Goal: Task Accomplishment & Management: Complete application form

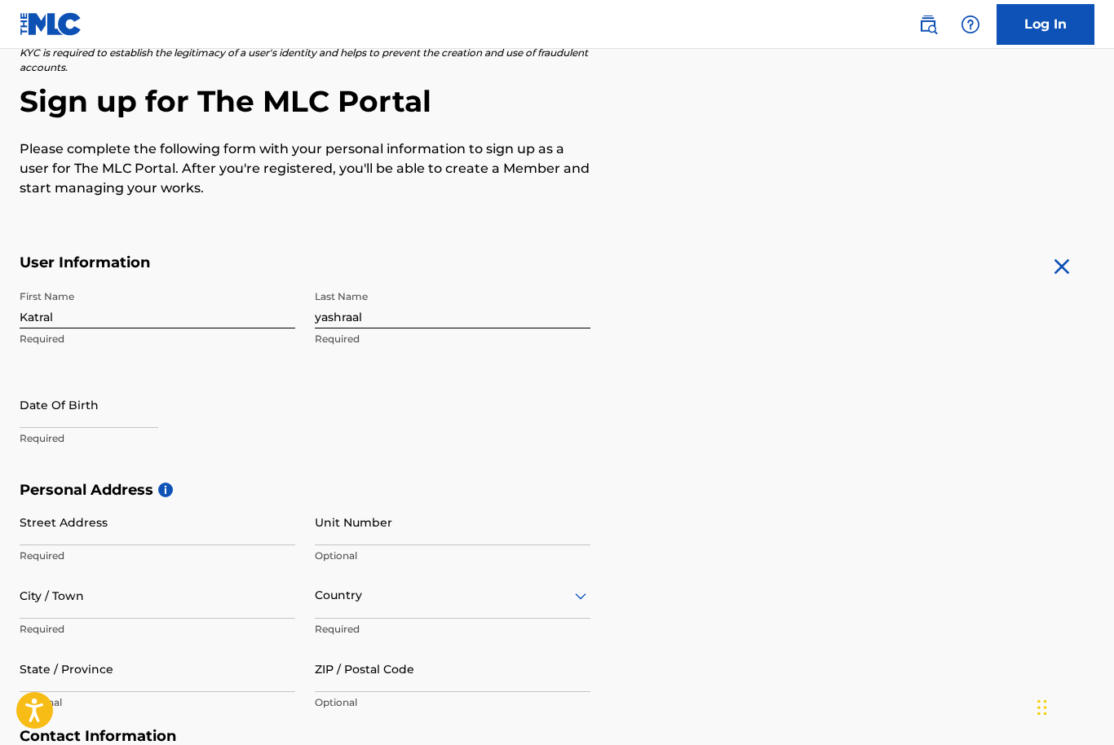
scroll to position [130, 0]
click at [53, 412] on input "text" at bounding box center [89, 404] width 139 height 46
select select "7"
select select "2025"
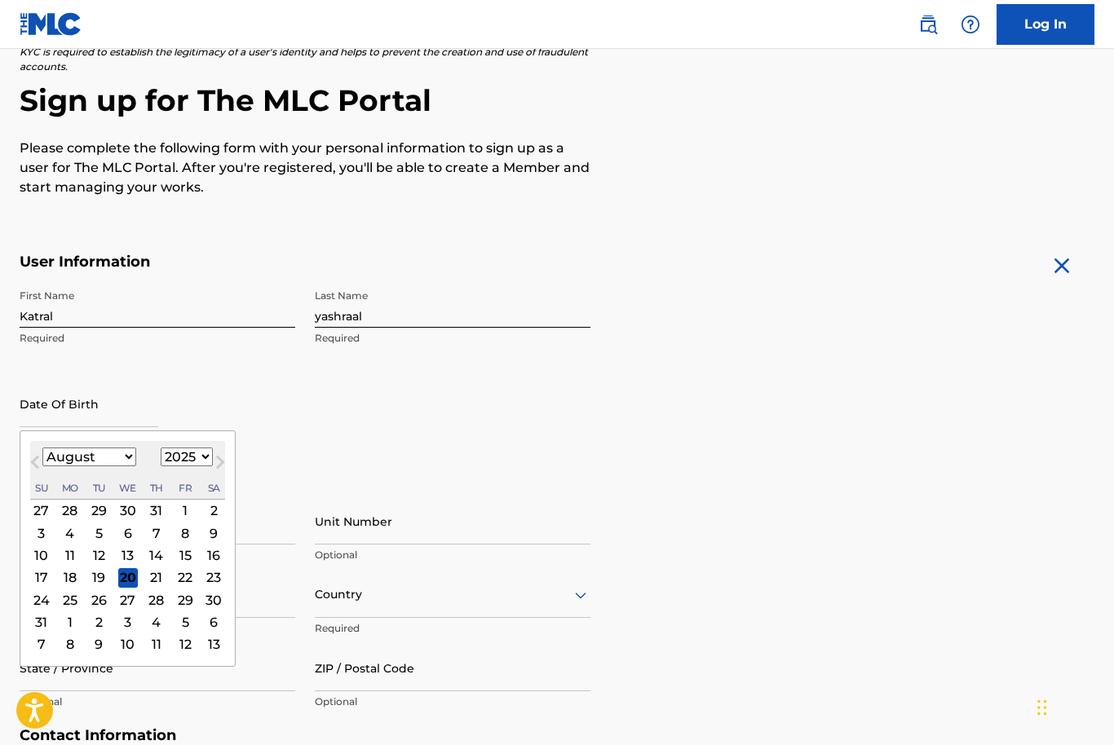
scroll to position [129, 0]
type input "[DATE]"
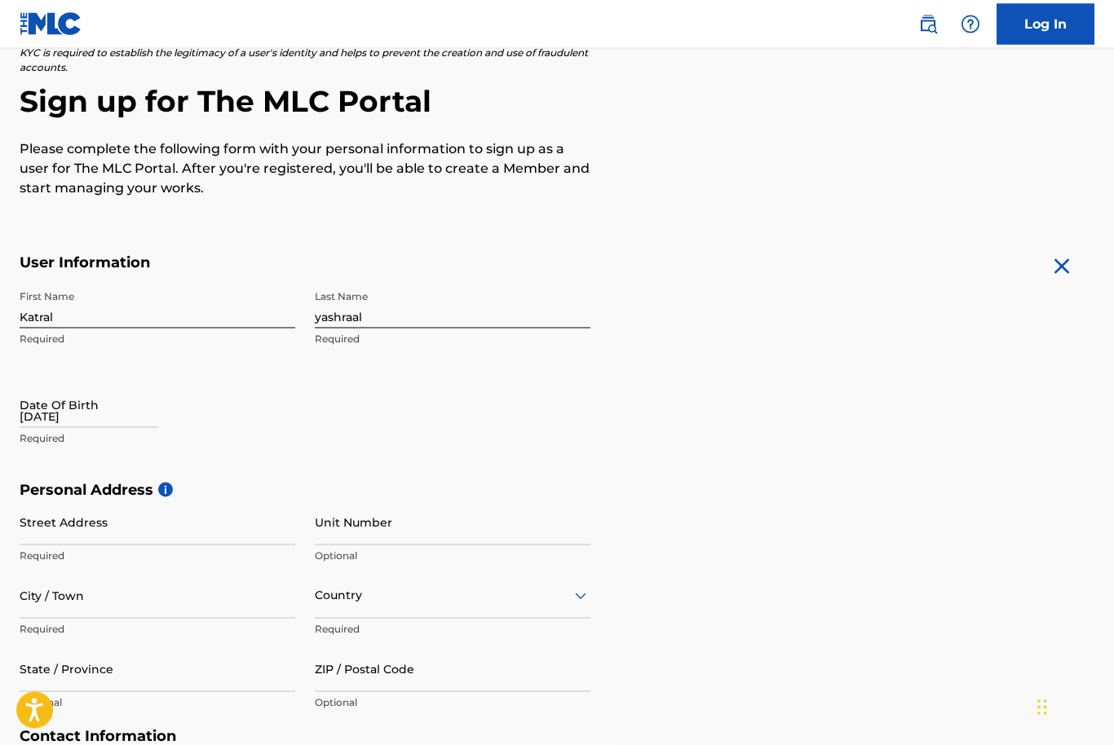
click at [130, 423] on input "[DATE]" at bounding box center [89, 405] width 139 height 46
select select "7"
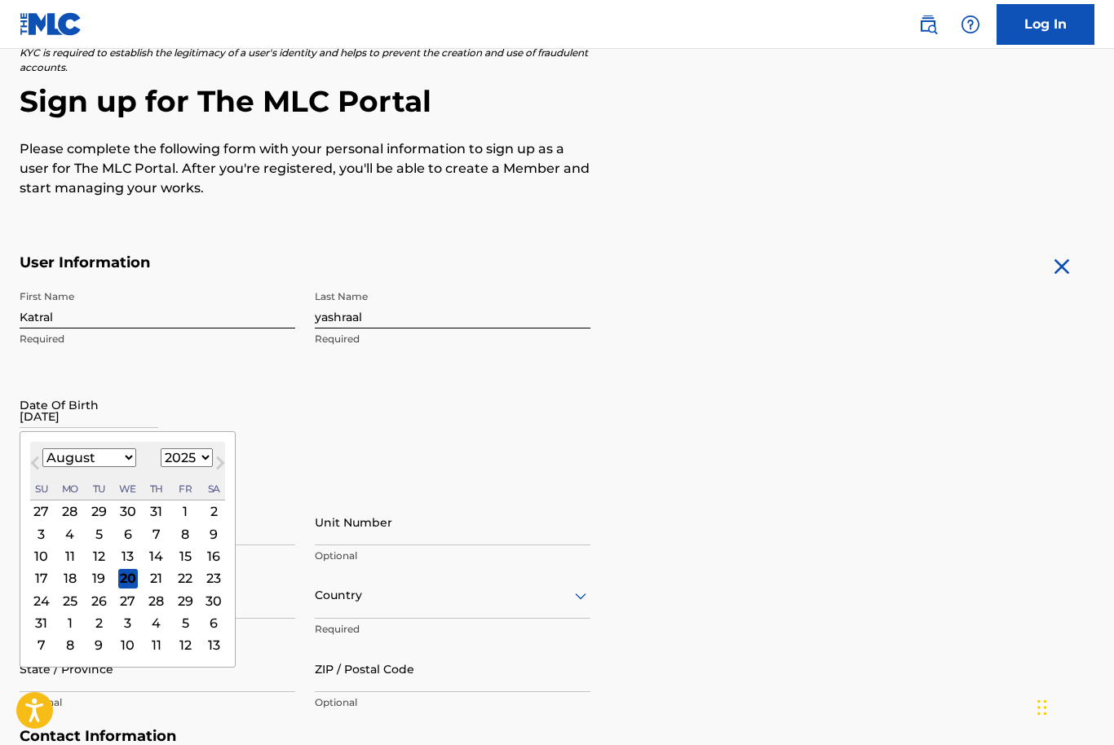
click at [213, 467] on select "1899 1900 1901 1902 1903 1904 1905 1906 1907 1908 1909 1910 1911 1912 1913 1914…" at bounding box center [187, 458] width 52 height 19
click at [188, 467] on select "1899 1900 1901 1902 1903 1904 1905 1906 1907 1908 1909 1910 1911 1912 1913 1914…" at bounding box center [187, 458] width 52 height 19
select select "1989"
click at [106, 449] on select "January February March April May June July August September October November De…" at bounding box center [89, 457] width 94 height 19
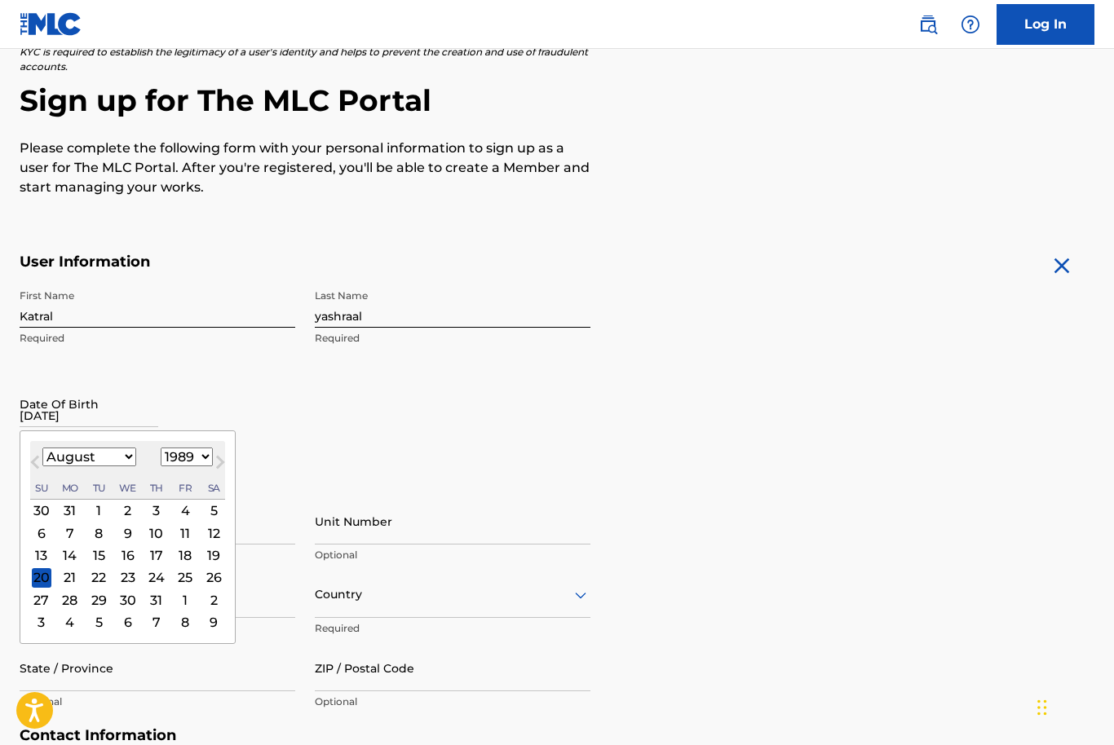
select select "8"
click at [195, 533] on div "8" at bounding box center [185, 534] width 20 height 20
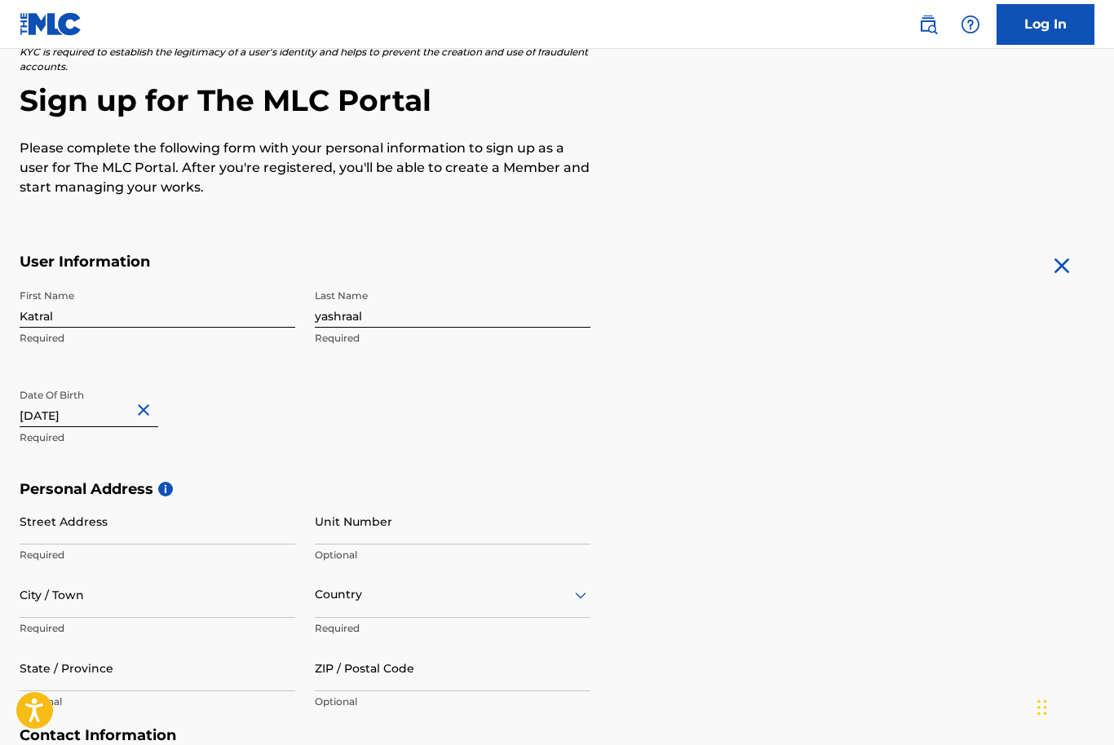
scroll to position [129, 0]
click at [209, 523] on input "Street Address" at bounding box center [158, 522] width 276 height 46
type input "153 [PERSON_NAME] ln"
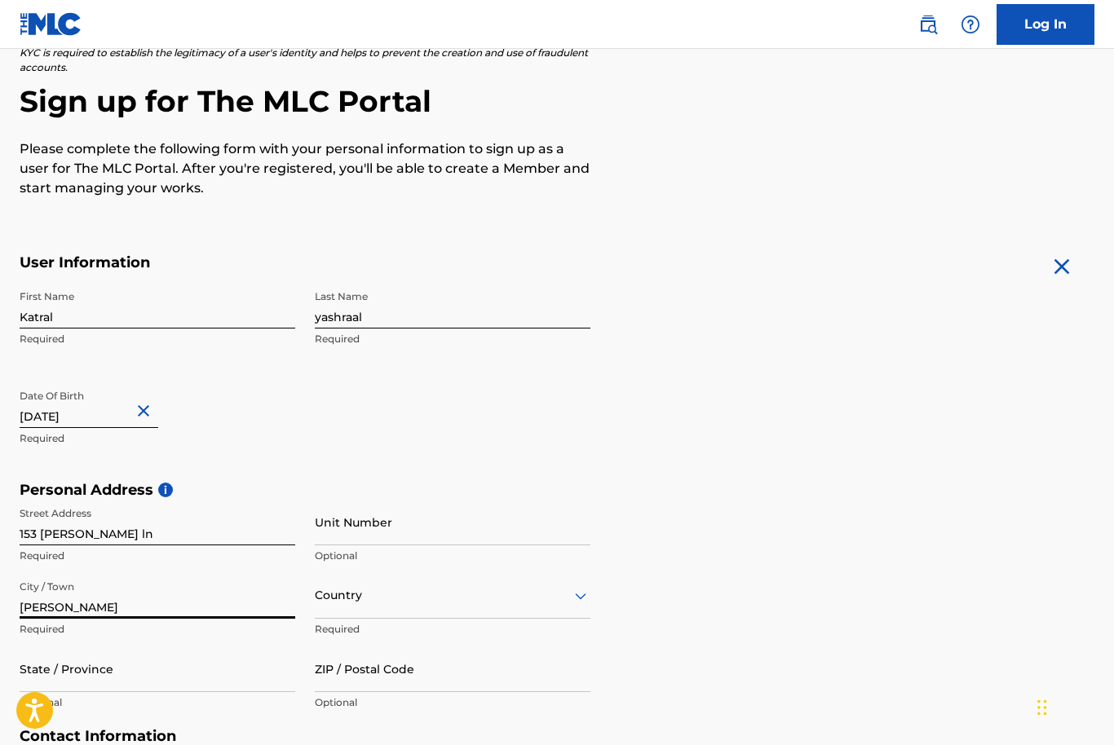
type input "[PERSON_NAME]"
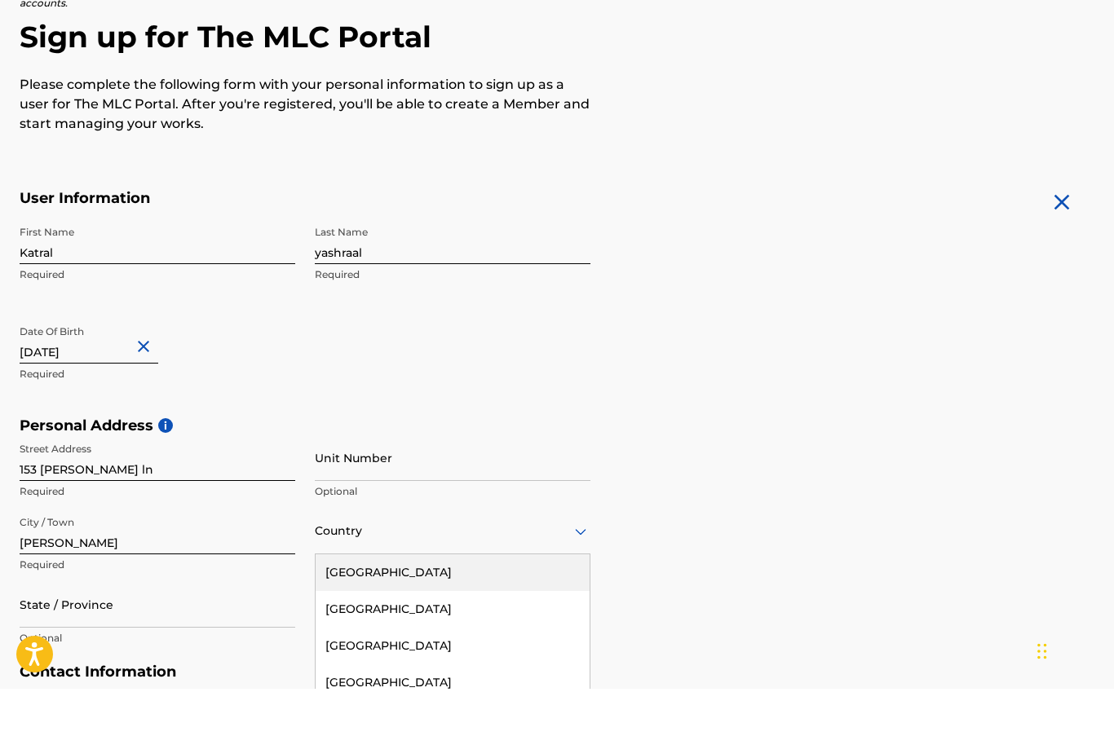
click at [465, 611] on div "[GEOGRAPHIC_DATA]" at bounding box center [453, 629] width 274 height 37
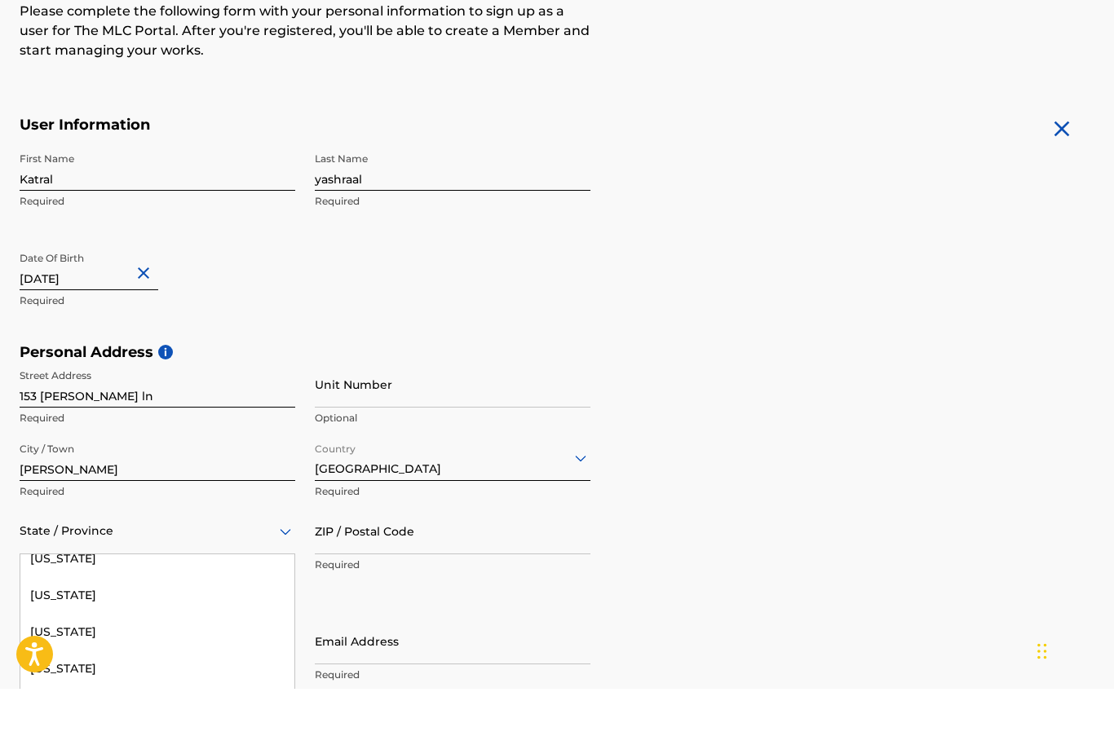
scroll to position [400, 0]
click at [213, 615] on div "[US_STATE]" at bounding box center [157, 633] width 274 height 37
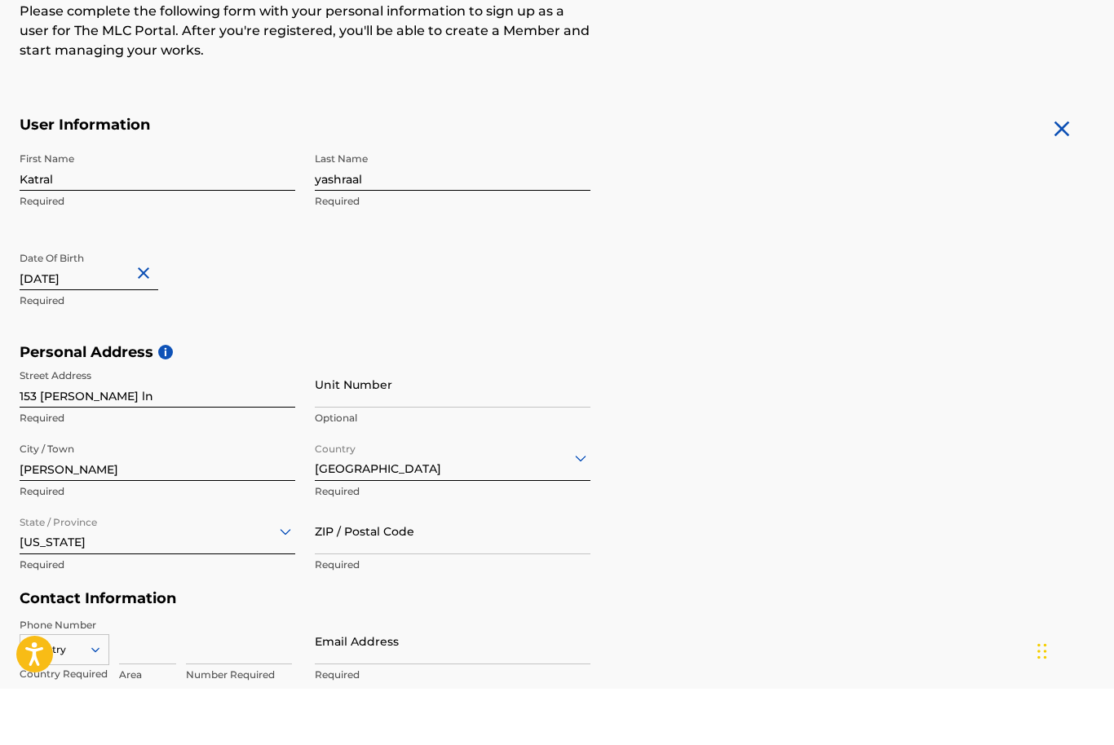
scroll to position [267, 0]
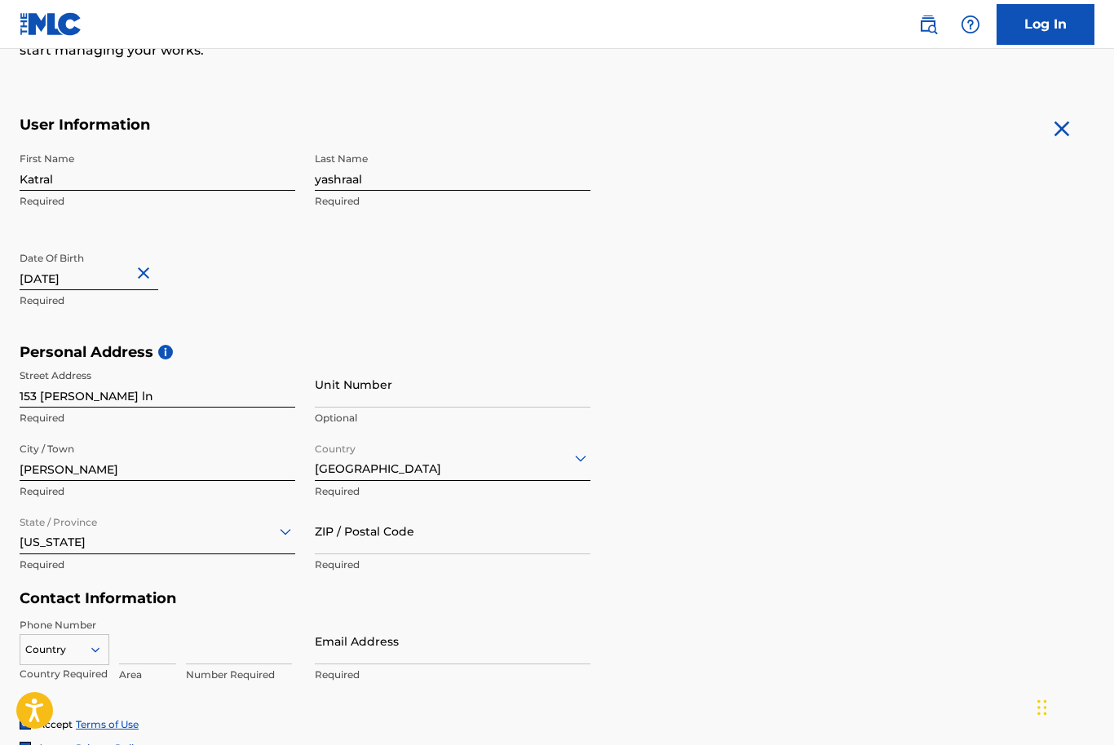
click at [428, 540] on input "ZIP / Postal Code" at bounding box center [453, 531] width 276 height 46
type input "30253"
click at [401, 648] on input "Email Address" at bounding box center [453, 641] width 276 height 46
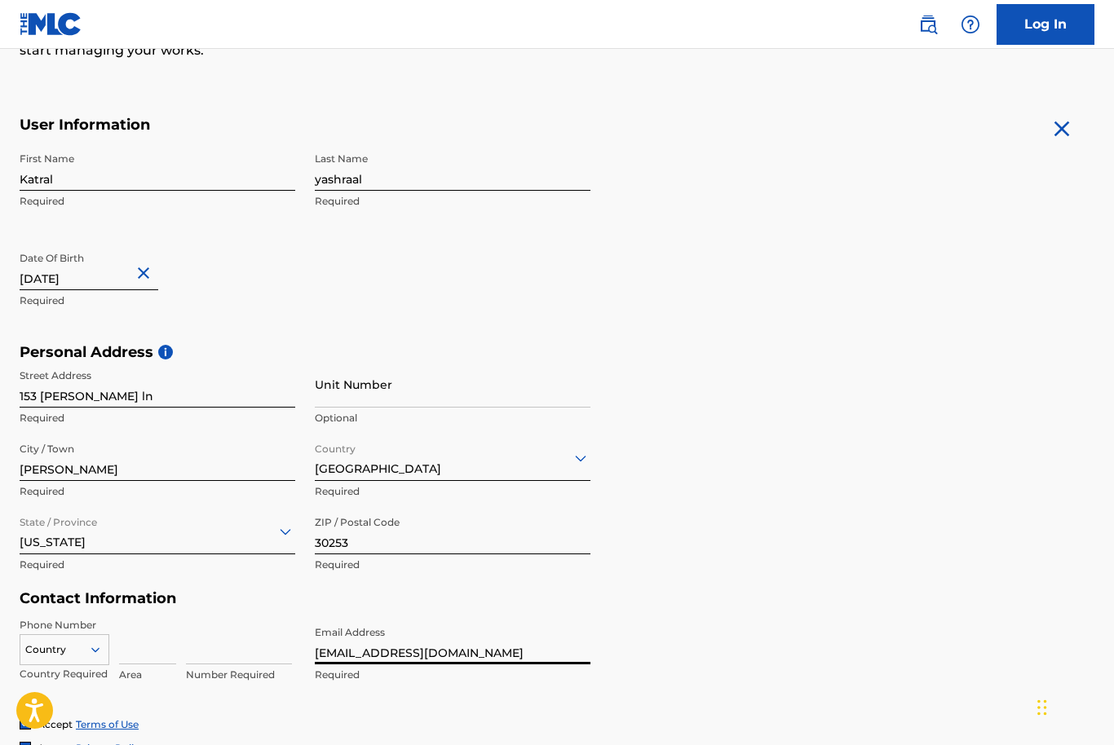
type input "[EMAIL_ADDRESS][DOMAIN_NAME]"
click at [139, 652] on input at bounding box center [147, 641] width 57 height 46
type input "404"
click at [245, 662] on input at bounding box center [239, 641] width 106 height 46
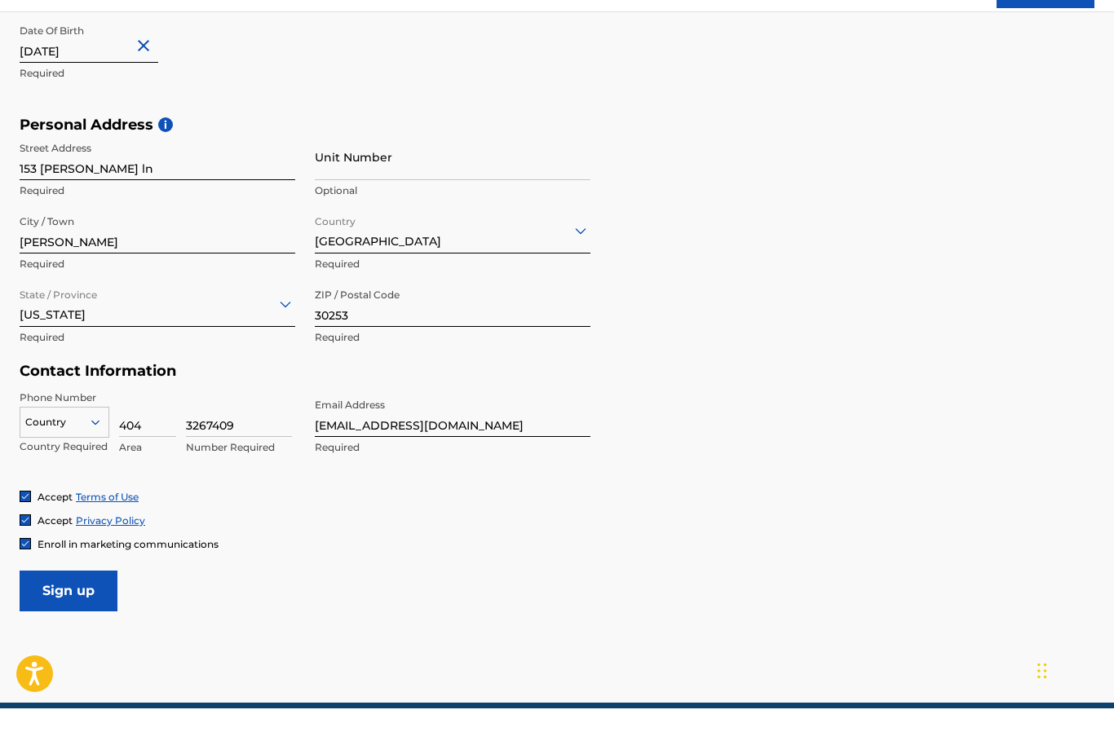
scroll to position [466, 0]
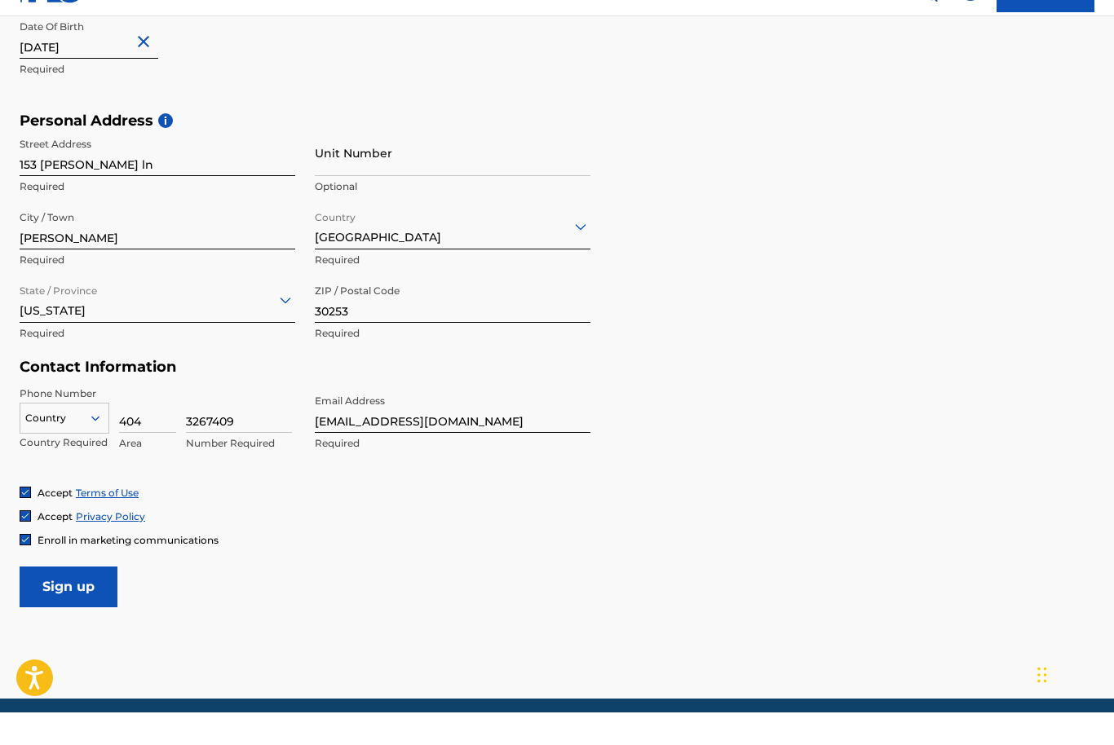
type input "3267409"
click at [74, 599] on input "Sign up" at bounding box center [69, 619] width 98 height 41
click at [54, 442] on div at bounding box center [64, 451] width 88 height 18
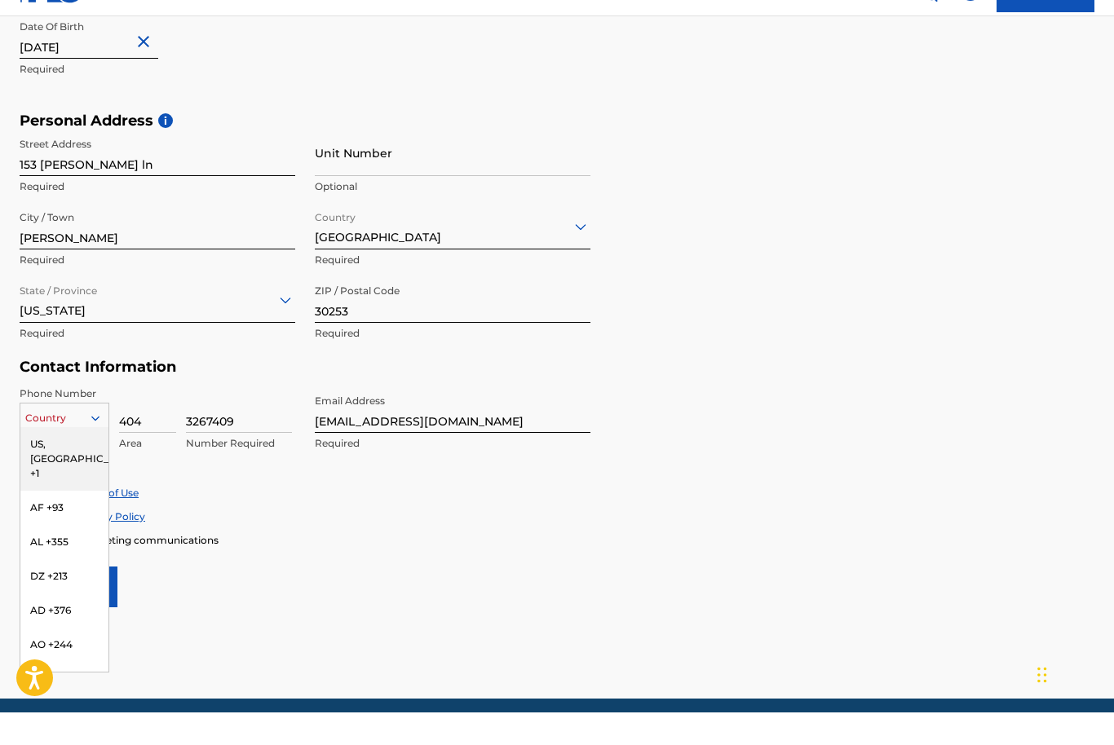
click at [85, 460] on div "US, [GEOGRAPHIC_DATA] +1" at bounding box center [64, 492] width 88 height 64
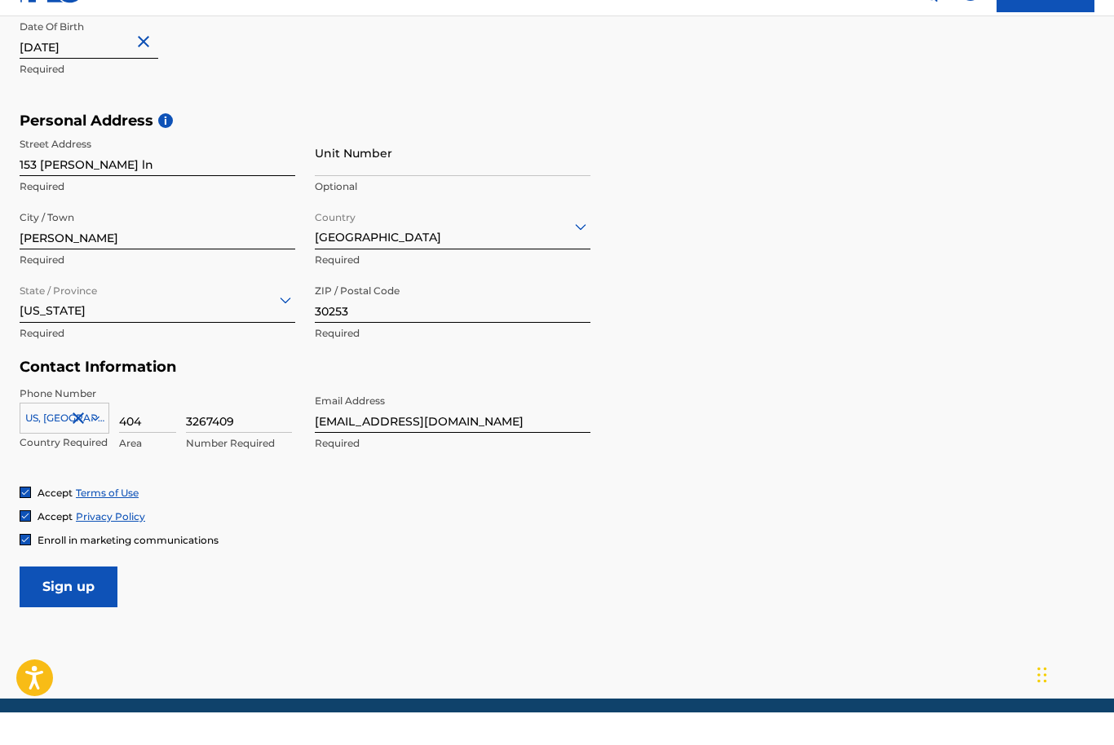
scroll to position [475, 0]
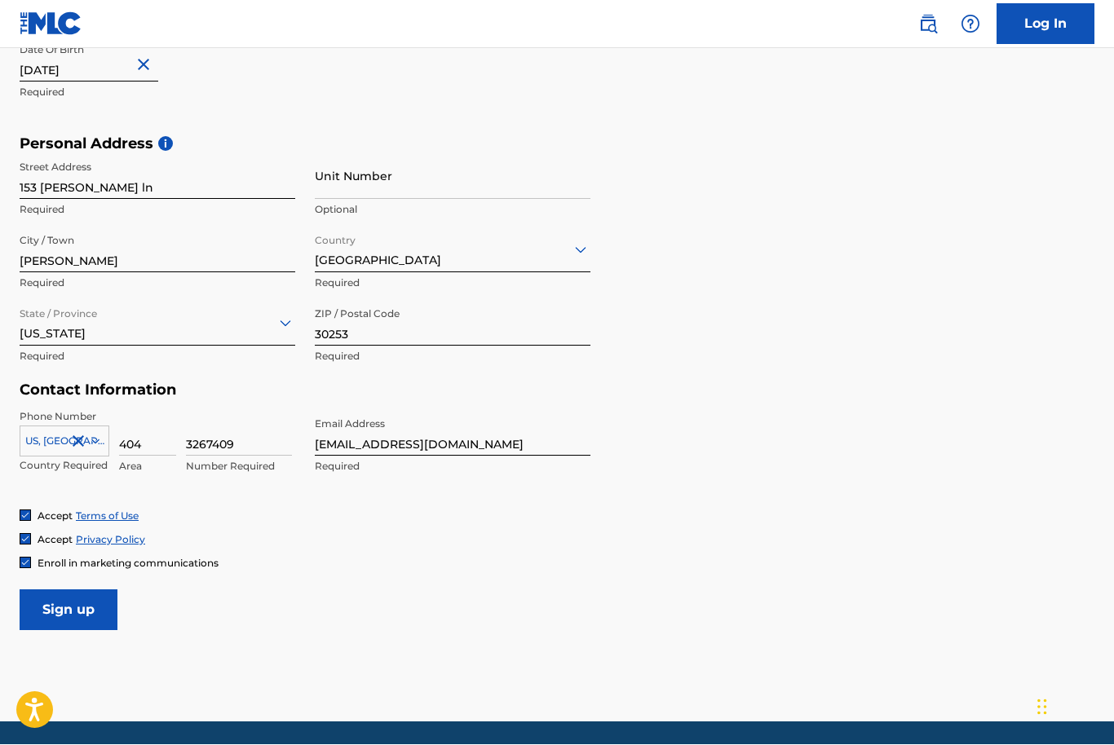
click at [77, 606] on input "Sign up" at bounding box center [69, 610] width 98 height 41
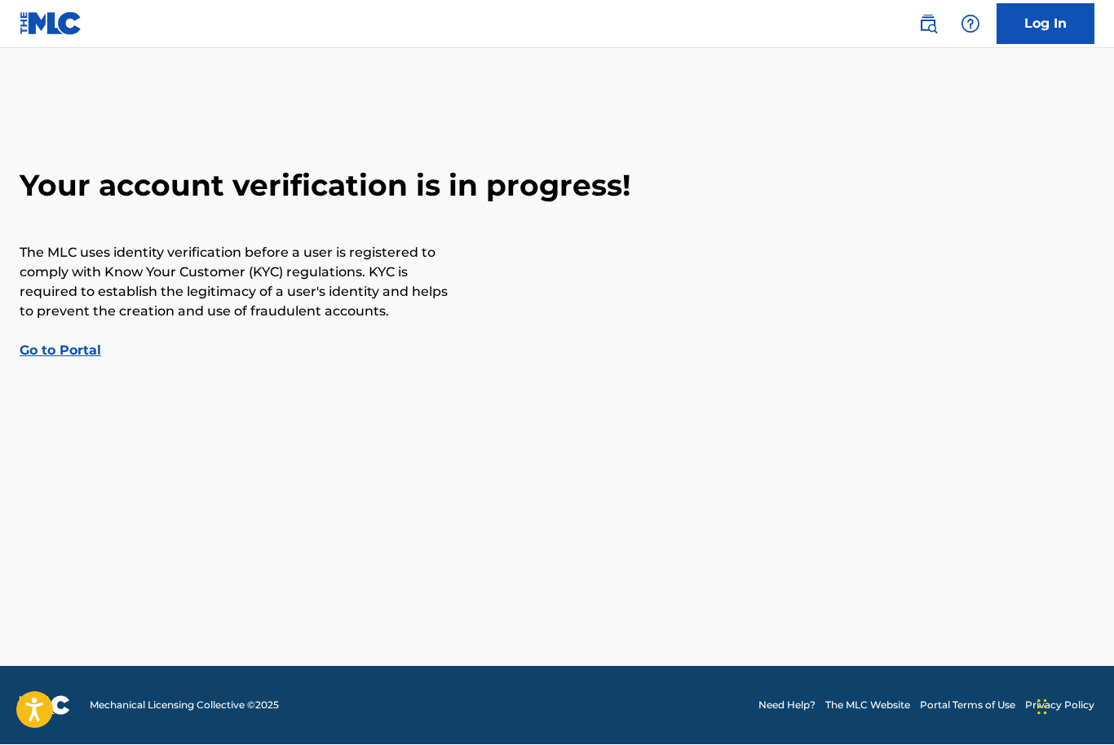
click at [58, 352] on link "Go to Portal" at bounding box center [61, 350] width 82 height 15
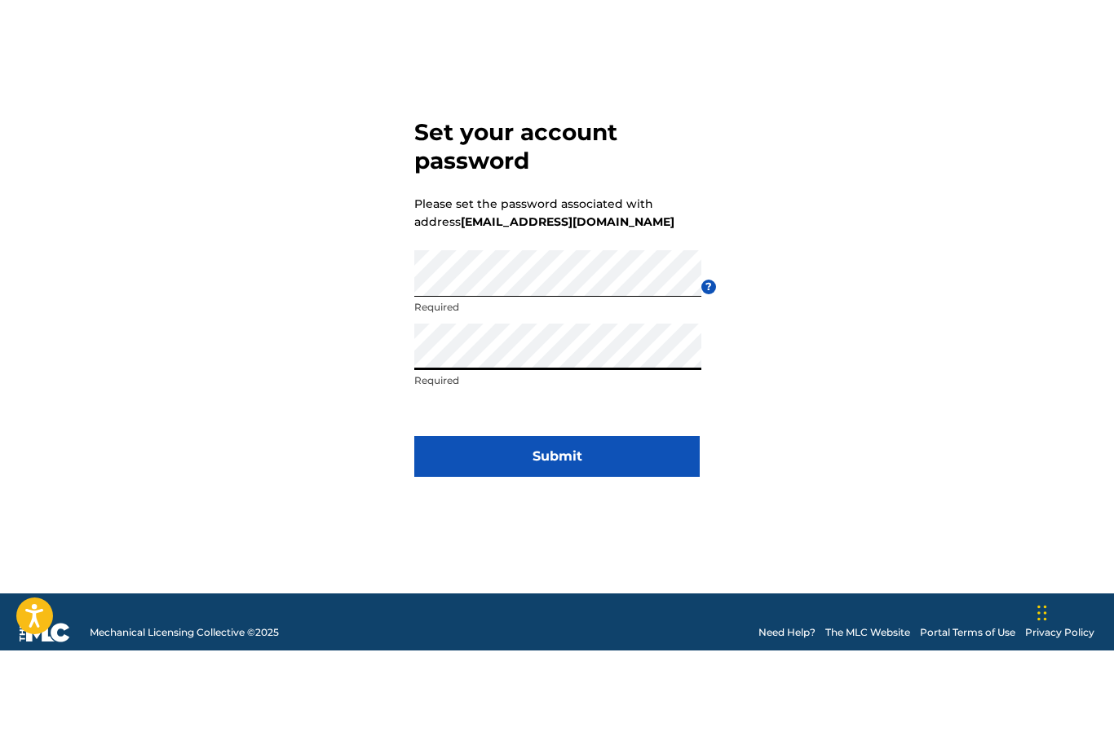
click at [623, 531] on button "Submit" at bounding box center [556, 551] width 285 height 41
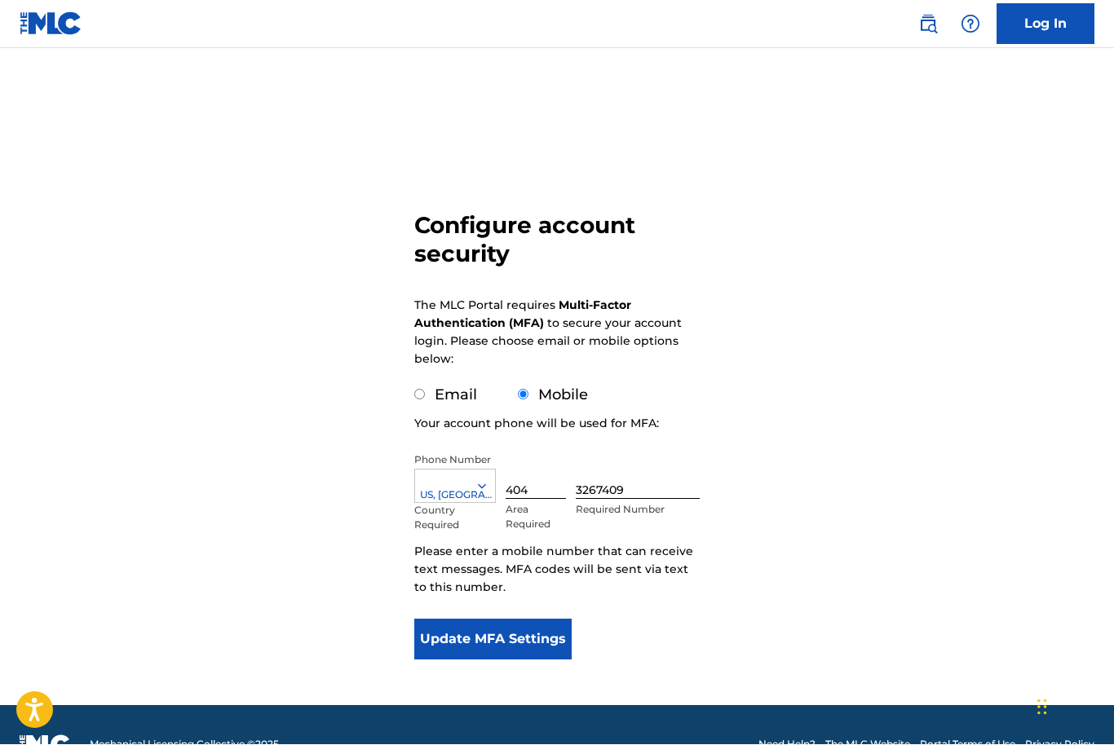
click at [528, 646] on button "Update MFA Settings" at bounding box center [492, 640] width 157 height 41
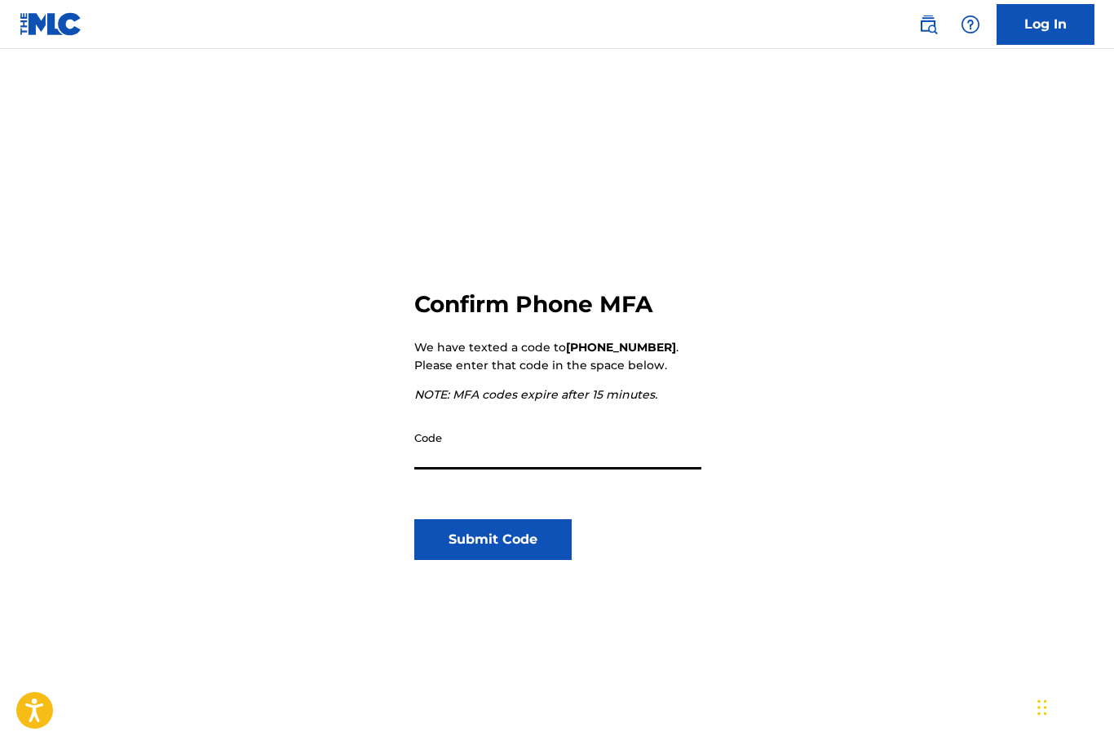
click at [600, 459] on input "Code" at bounding box center [557, 446] width 287 height 46
type input "224847"
click at [502, 550] on button "Submit Code" at bounding box center [492, 540] width 157 height 41
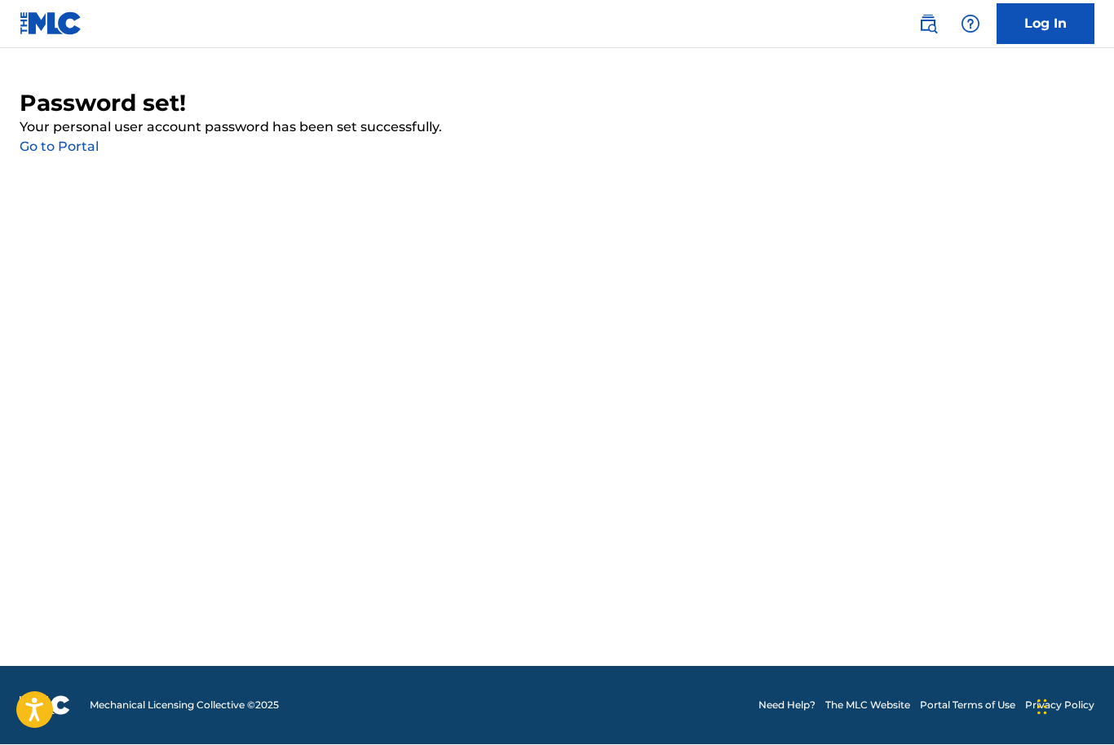
click at [77, 175] on main "Password set! Your personal user account password has been set successfully. Go…" at bounding box center [557, 358] width 1114 height 618
click at [61, 154] on link "Go to Portal" at bounding box center [59, 146] width 79 height 15
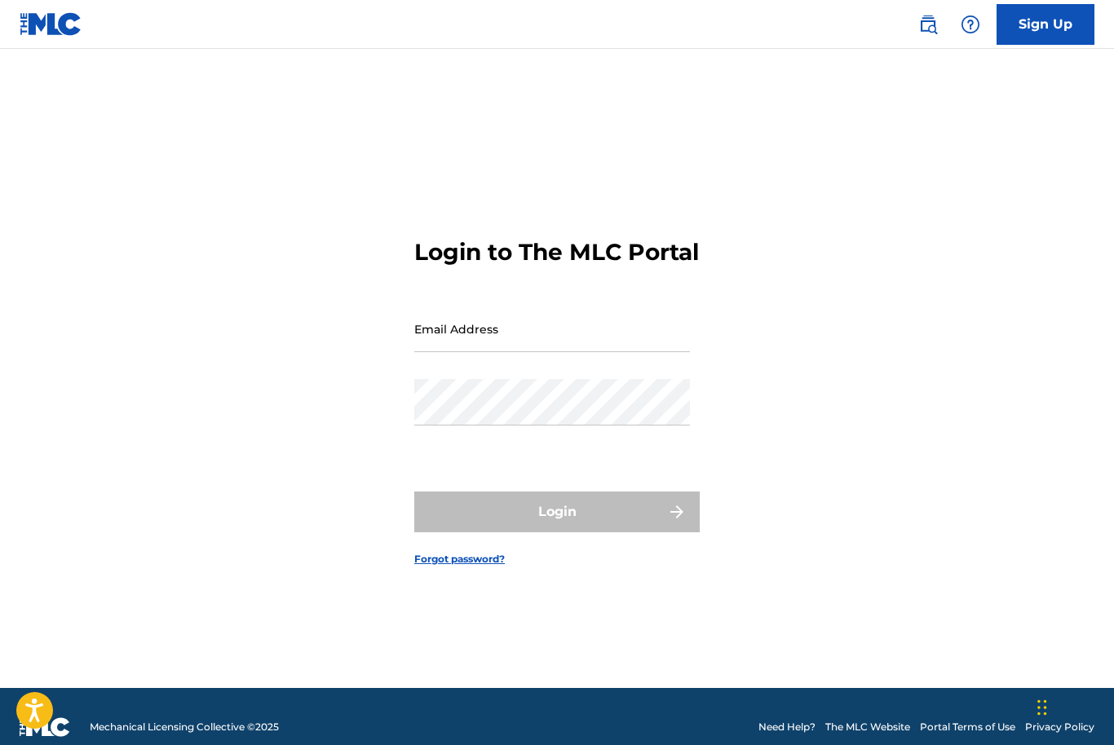
click at [550, 352] on input "Email Address" at bounding box center [552, 329] width 276 height 46
type input "Katral@theyahcompany.com"
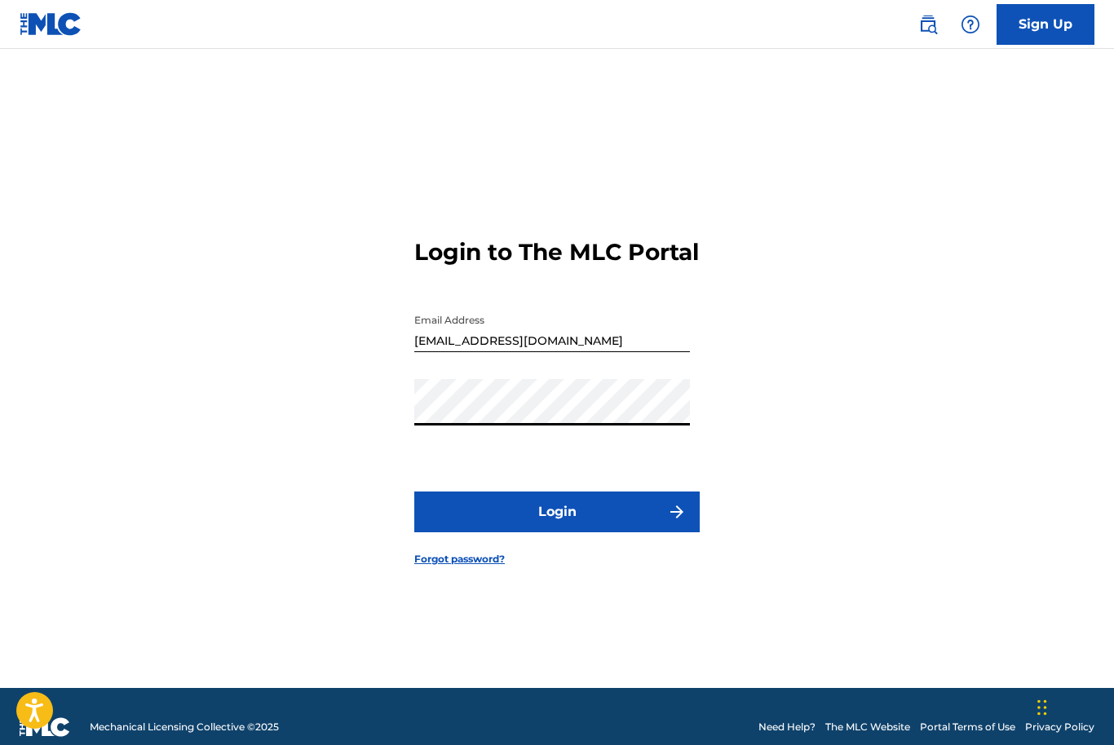
click at [593, 533] on button "Login" at bounding box center [556, 512] width 285 height 41
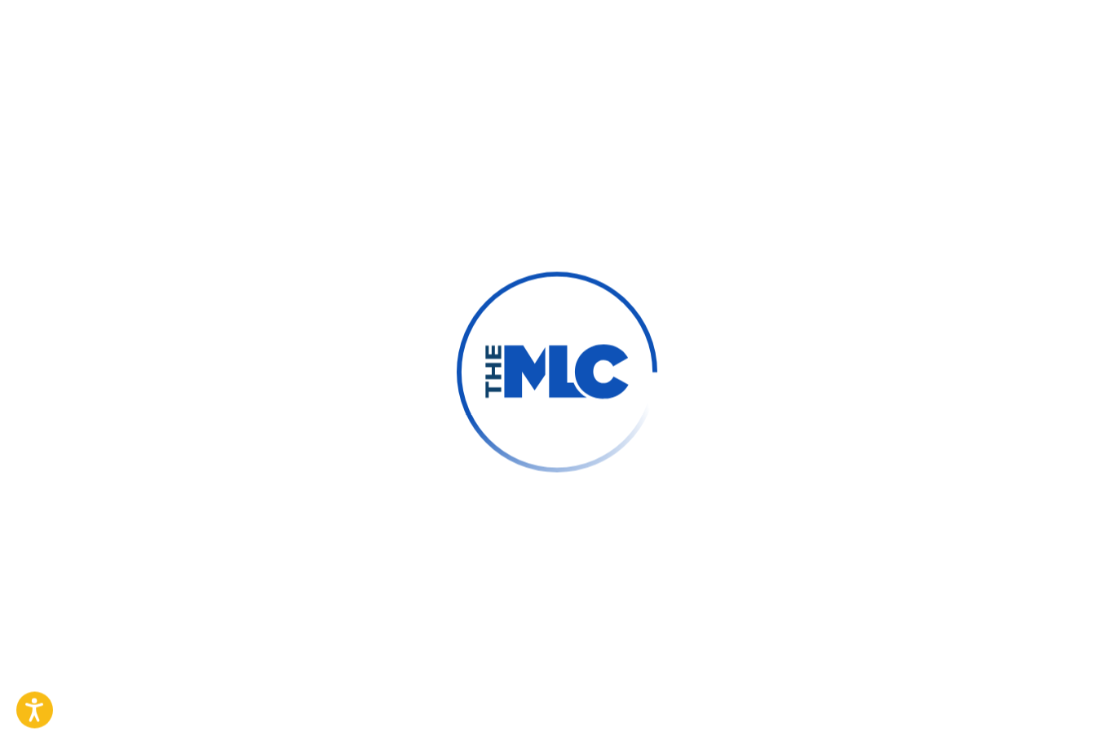
scroll to position [1, 0]
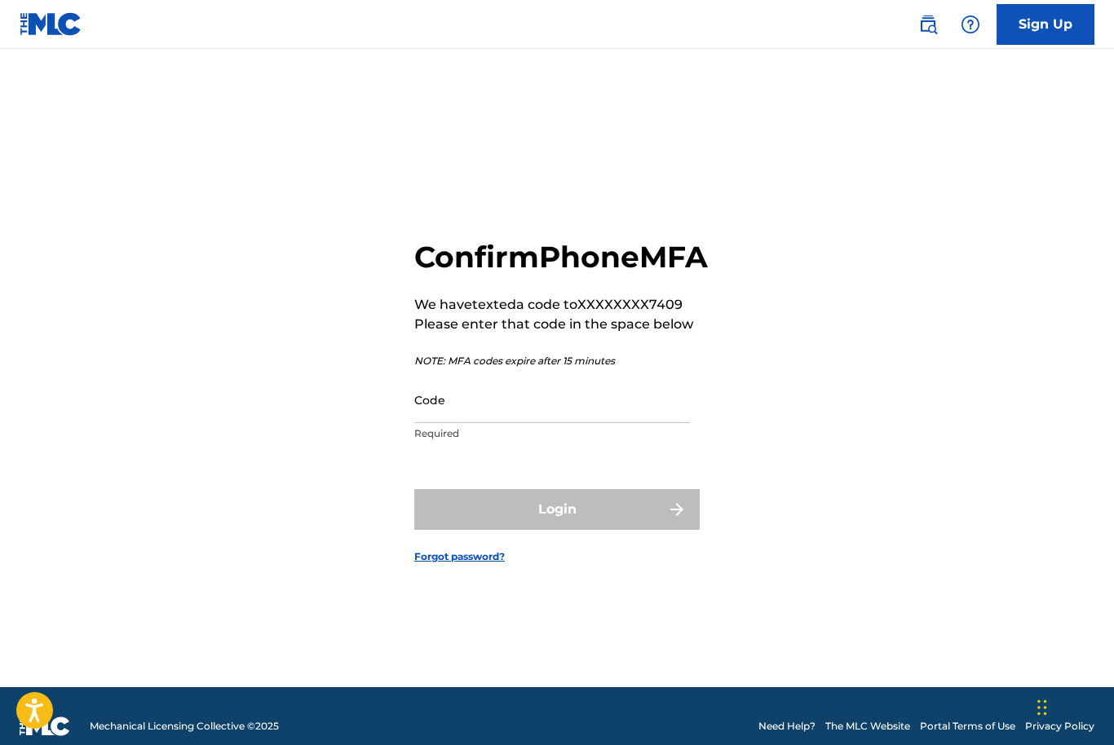
click at [616, 423] on input "Code" at bounding box center [552, 400] width 276 height 46
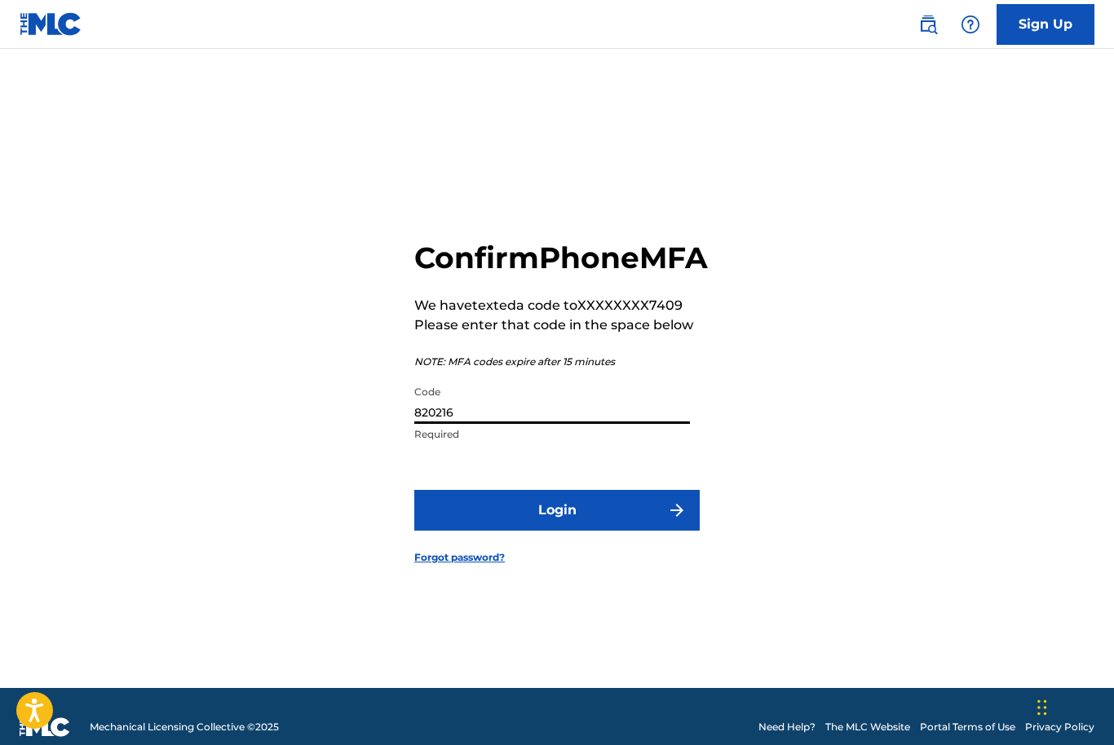
type input "820216"
click at [587, 531] on button "Login" at bounding box center [556, 510] width 285 height 41
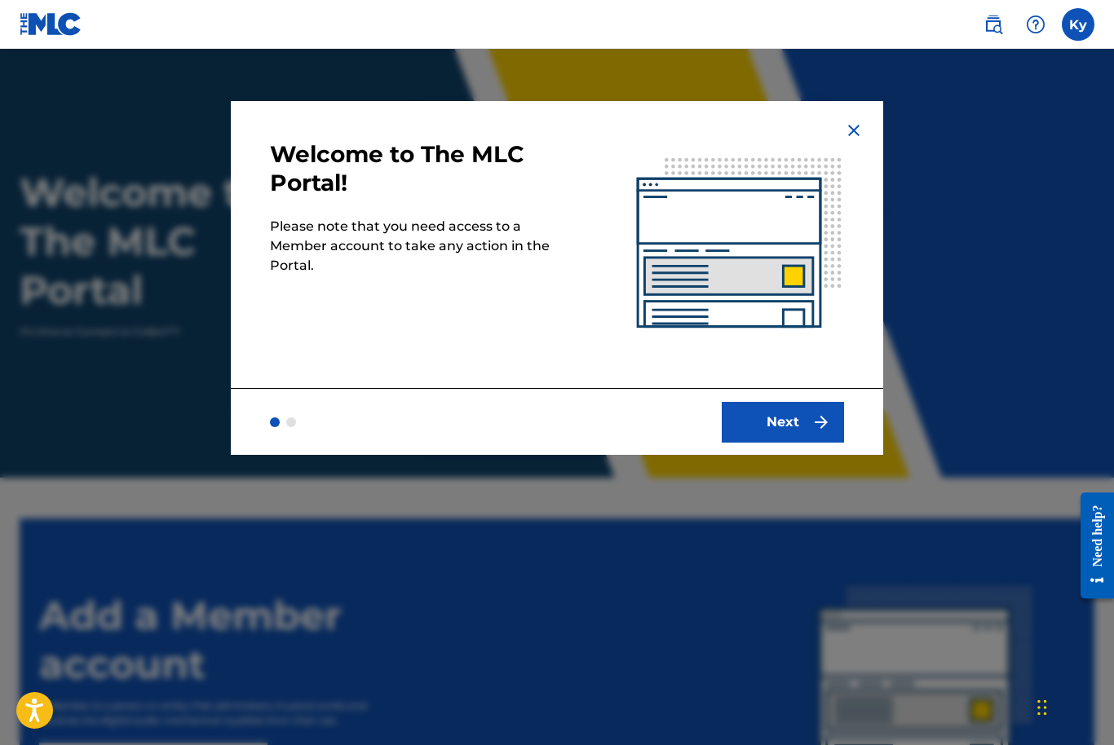
click at [794, 413] on button "Next" at bounding box center [783, 422] width 122 height 41
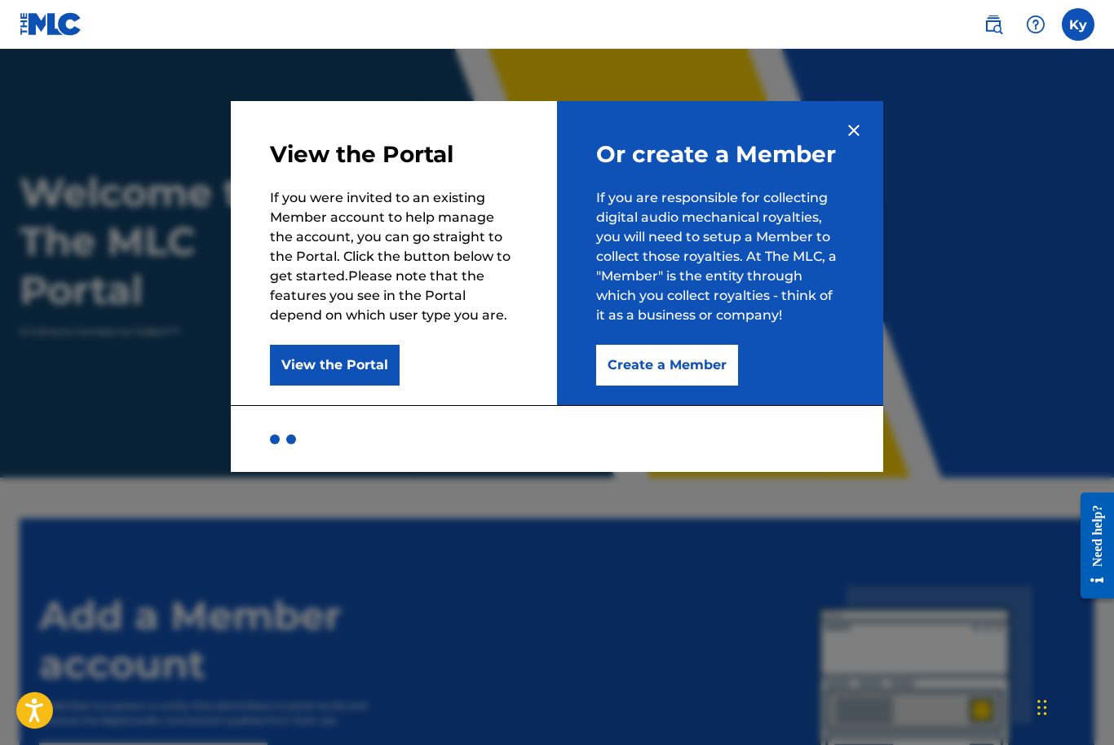
click at [682, 377] on button "Create a Member" at bounding box center [667, 365] width 142 height 41
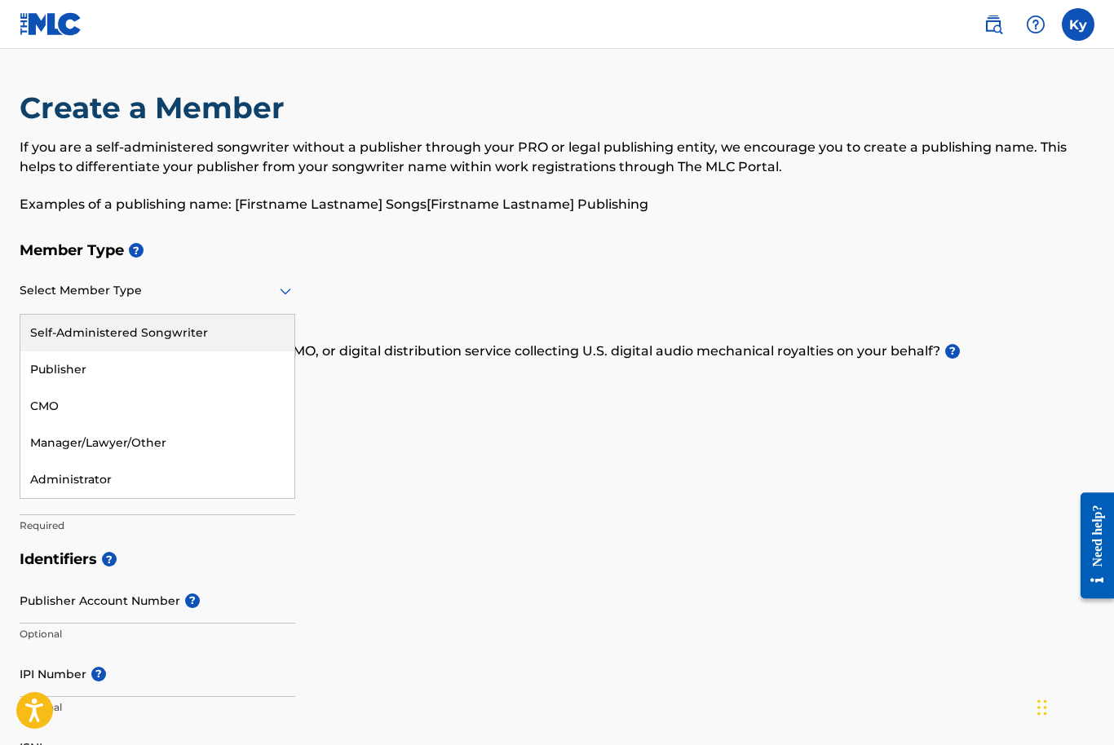
click at [67, 333] on div "Self-Administered Songwriter" at bounding box center [157, 333] width 274 height 37
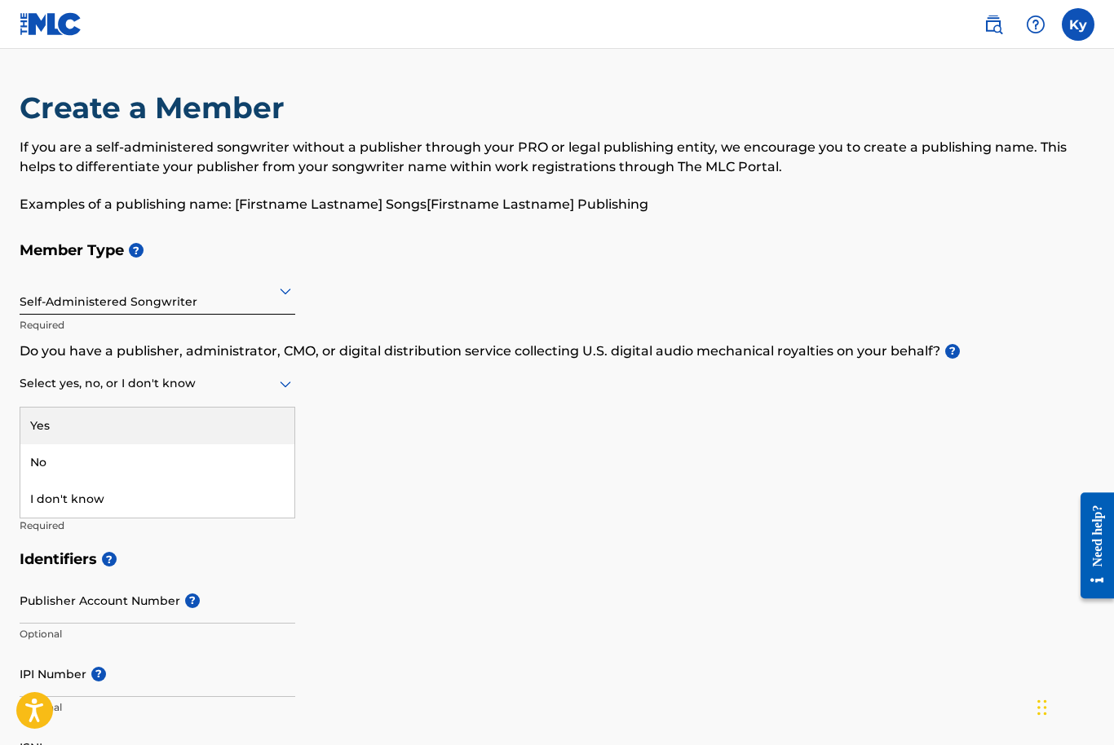
click at [42, 414] on div "Yes" at bounding box center [157, 426] width 274 height 37
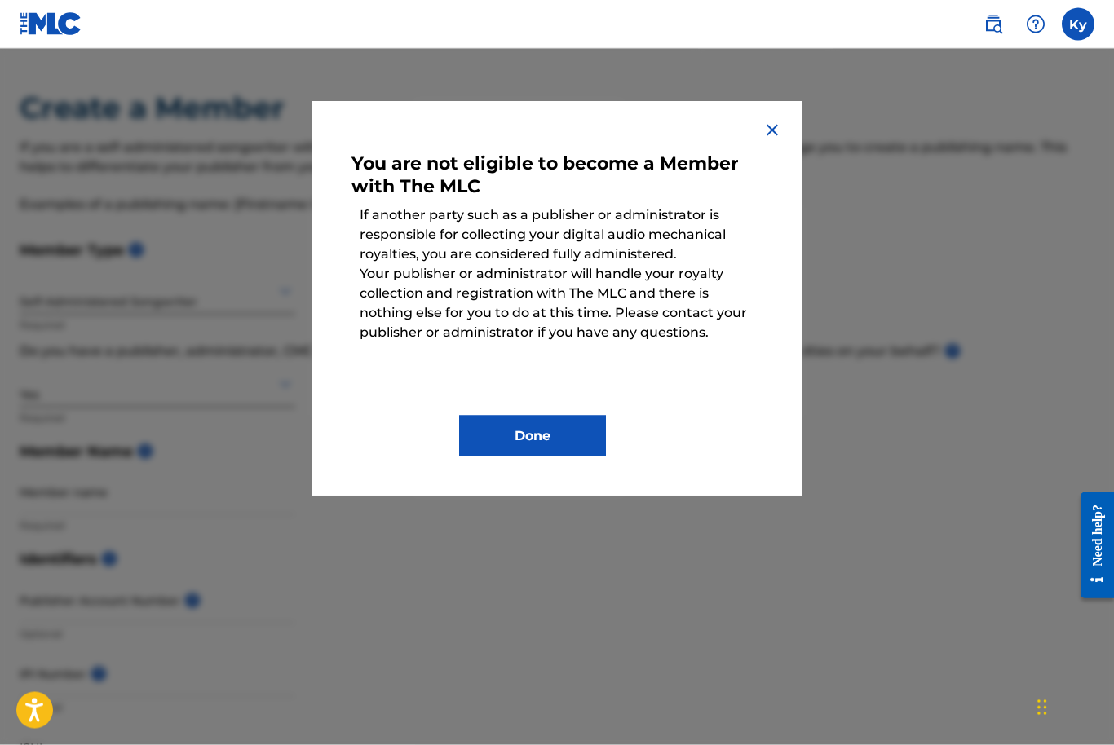
click at [779, 121] on img at bounding box center [773, 131] width 20 height 20
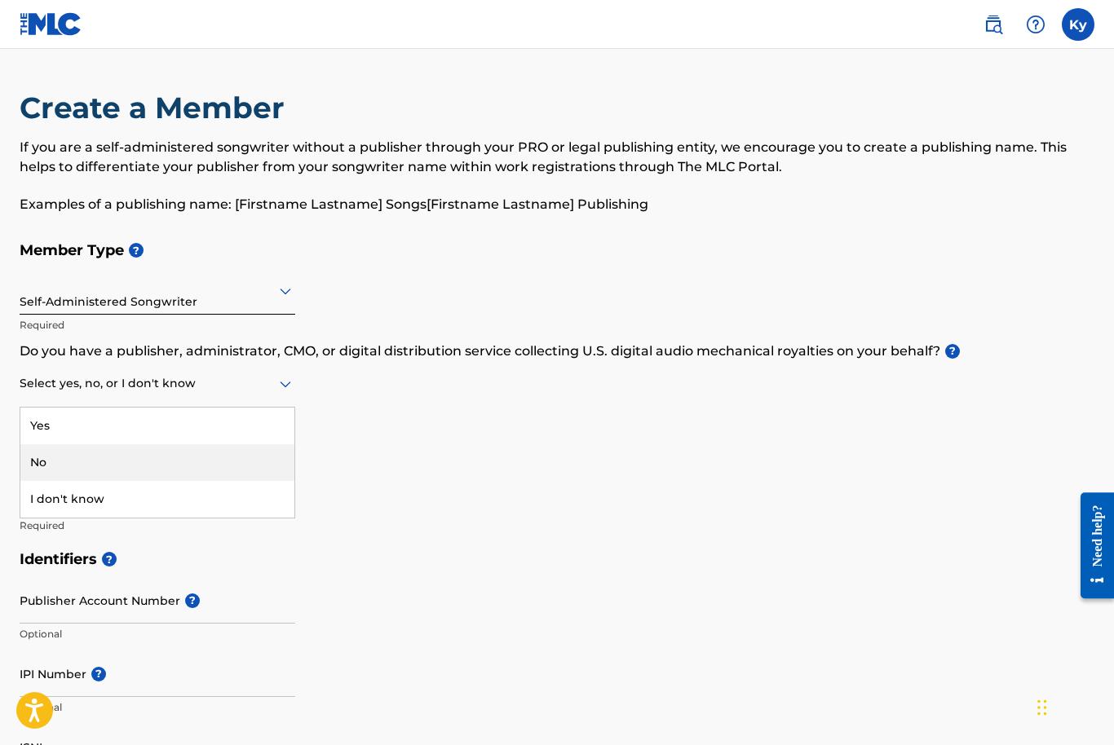
click at [50, 456] on div "No" at bounding box center [157, 463] width 274 height 37
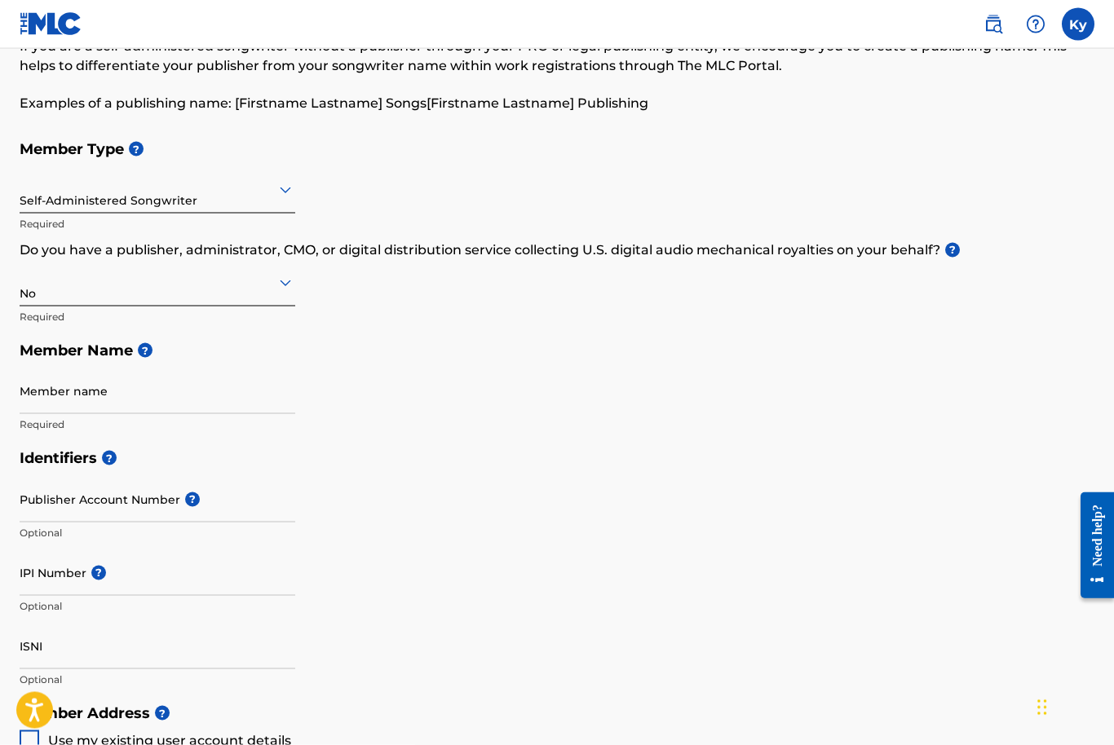
scroll to position [103, 0]
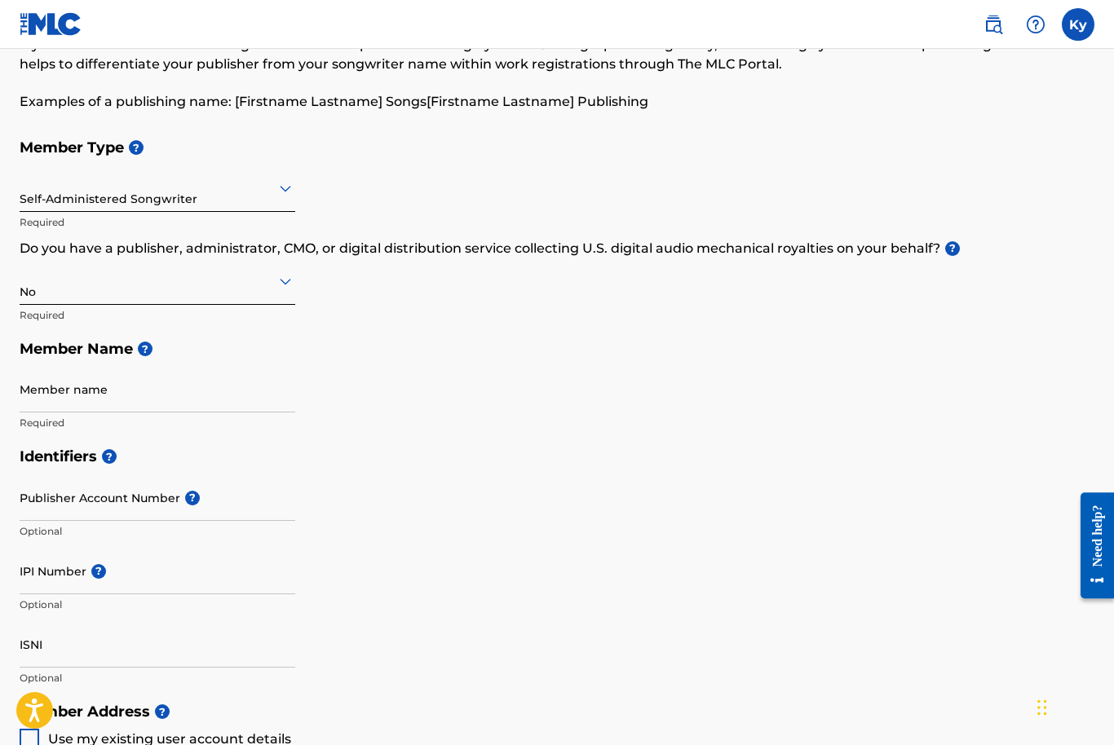
click at [46, 386] on input "Member name" at bounding box center [158, 389] width 276 height 46
type input "Katral yashraal"
click at [62, 502] on input "Publisher Account Number ?" at bounding box center [158, 498] width 276 height 46
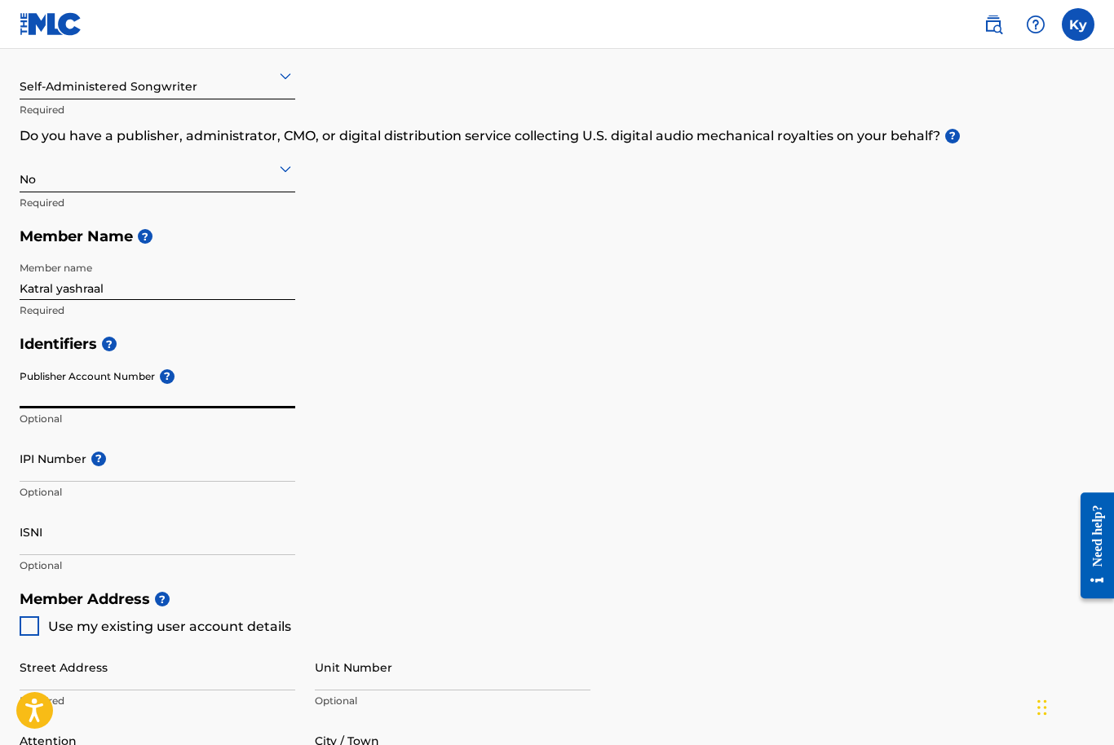
scroll to position [165, 0]
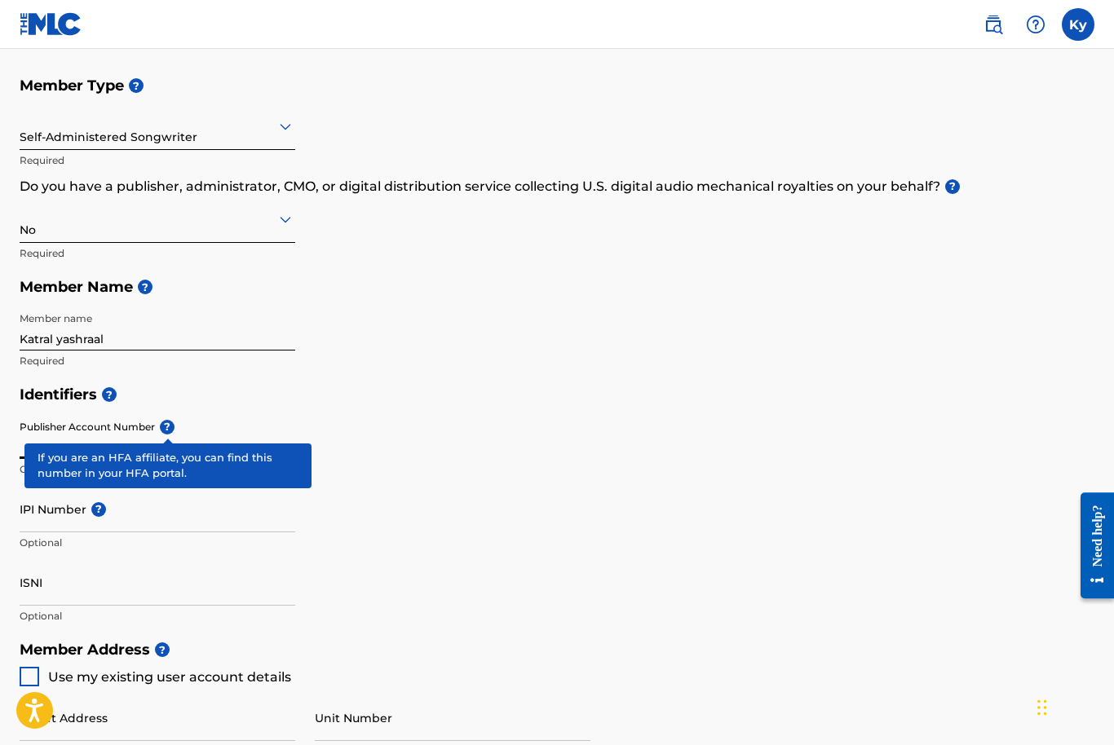
click at [161, 424] on span "?" at bounding box center [167, 427] width 15 height 15
click at [161, 424] on input "Publisher Account Number ?" at bounding box center [158, 436] width 276 height 46
click at [564, 425] on div "Identifiers ? Publisher Account Number ? Optional IPI Number ? Optional ISNI Op…" at bounding box center [557, 505] width 1075 height 255
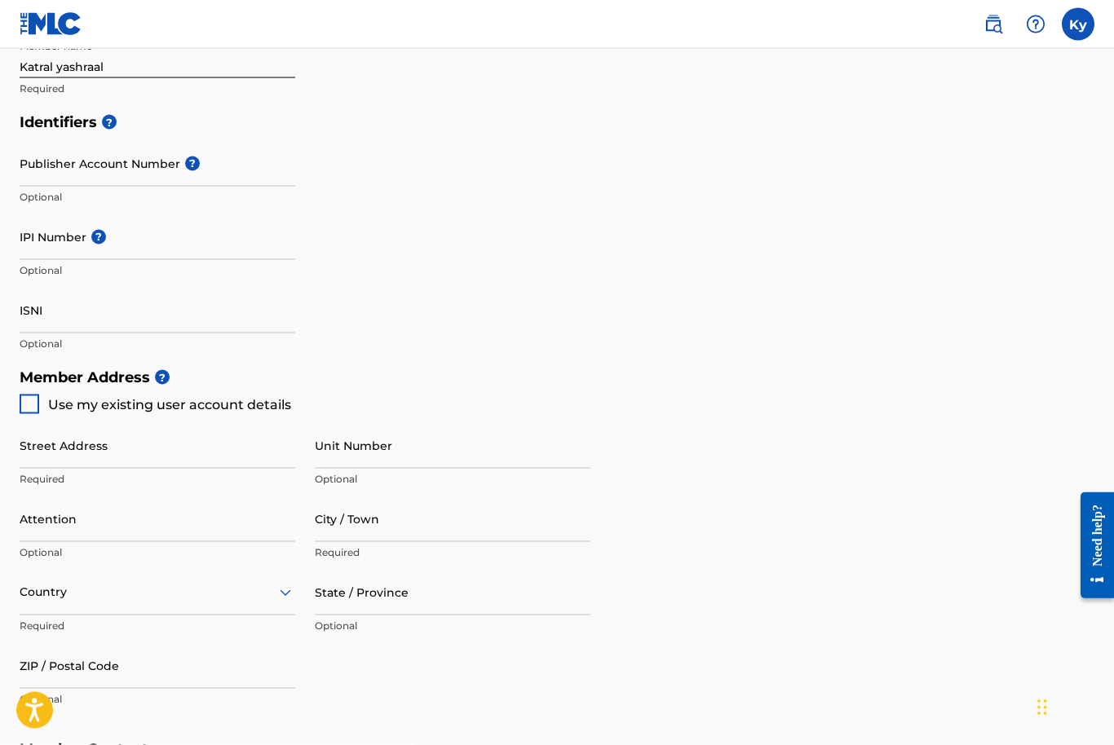
scroll to position [438, 0]
click at [23, 409] on div at bounding box center [30, 404] width 20 height 20
type input "153 [PERSON_NAME] ln"
type input "[PERSON_NAME]"
type input "30253"
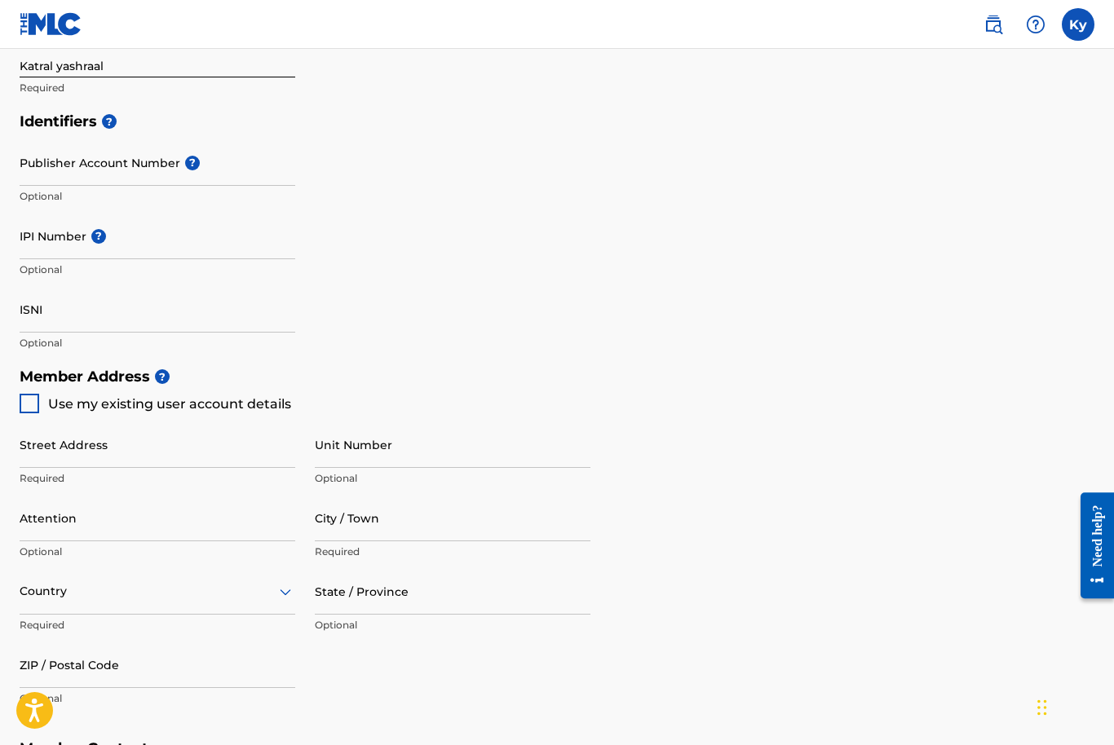
type input "404"
type input "3267409"
type input "[EMAIL_ADDRESS][DOMAIN_NAME]"
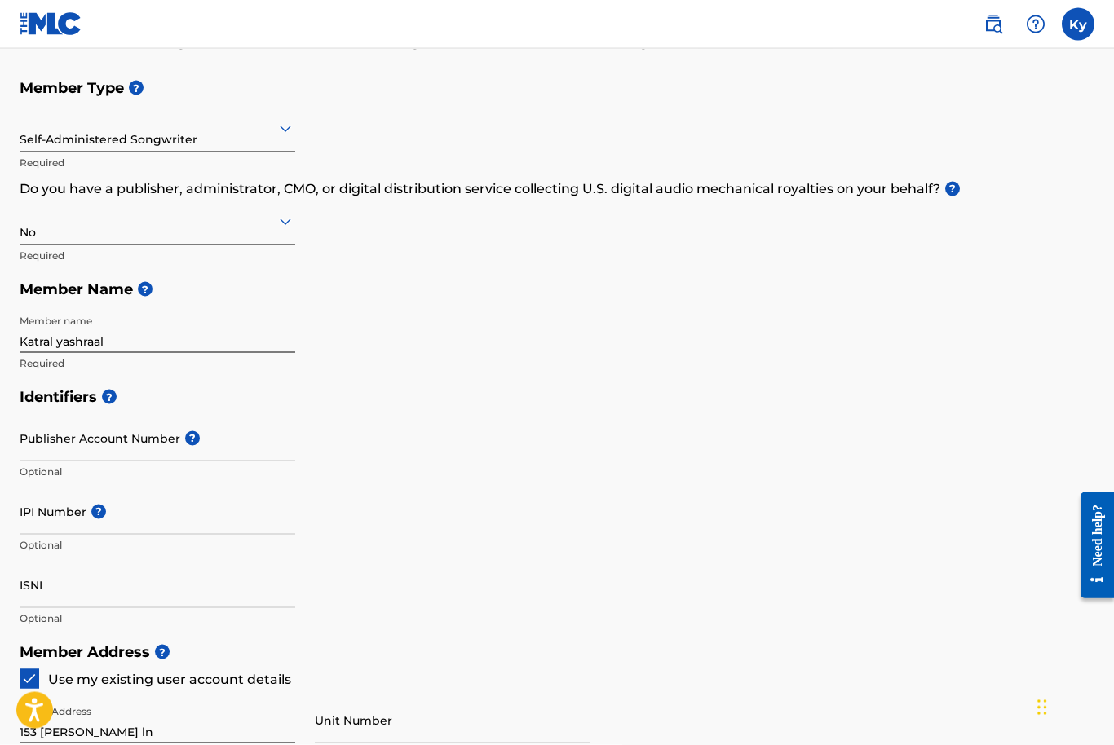
scroll to position [163, 0]
click at [130, 444] on input "Publisher Account Number ?" at bounding box center [158, 437] width 276 height 46
paste input "1054595940"
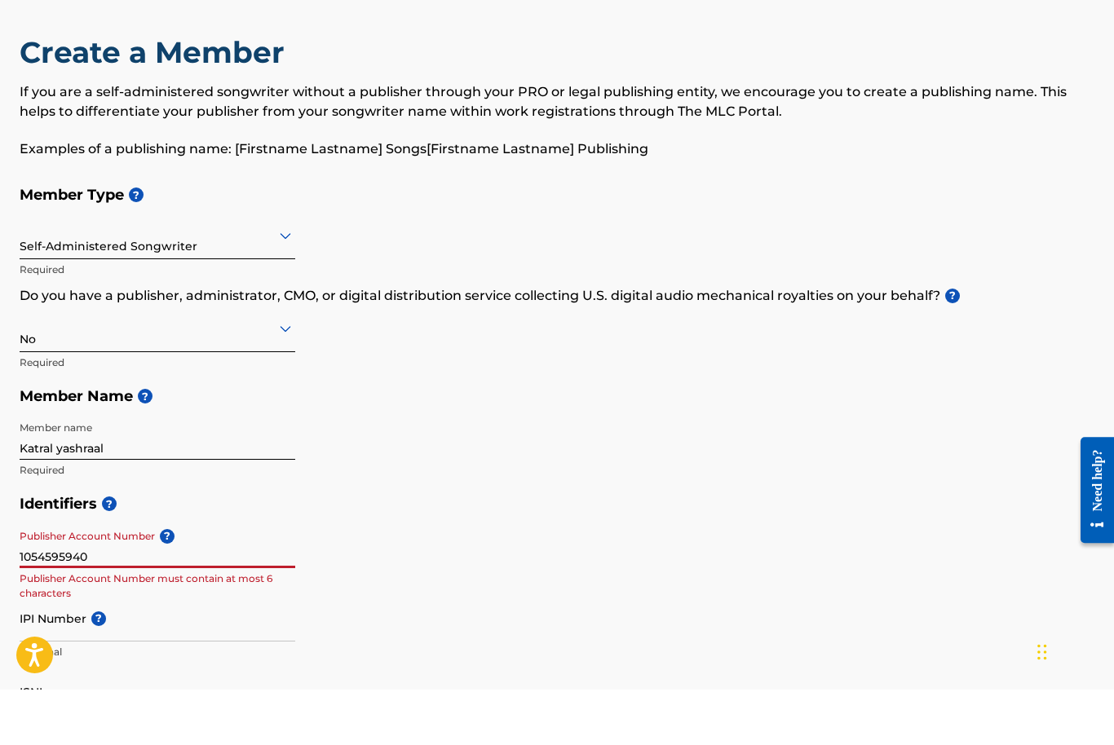
scroll to position [19, 0]
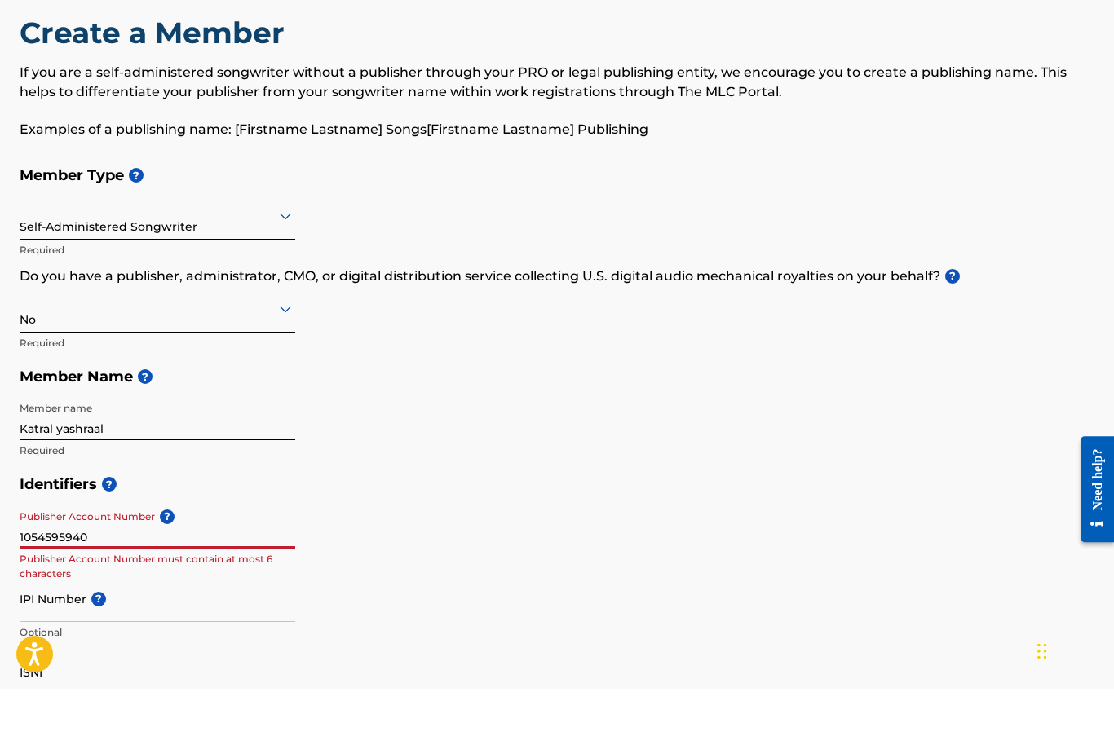
type input "1054595940"
click at [40, 632] on input "IPI Number ?" at bounding box center [158, 655] width 276 height 46
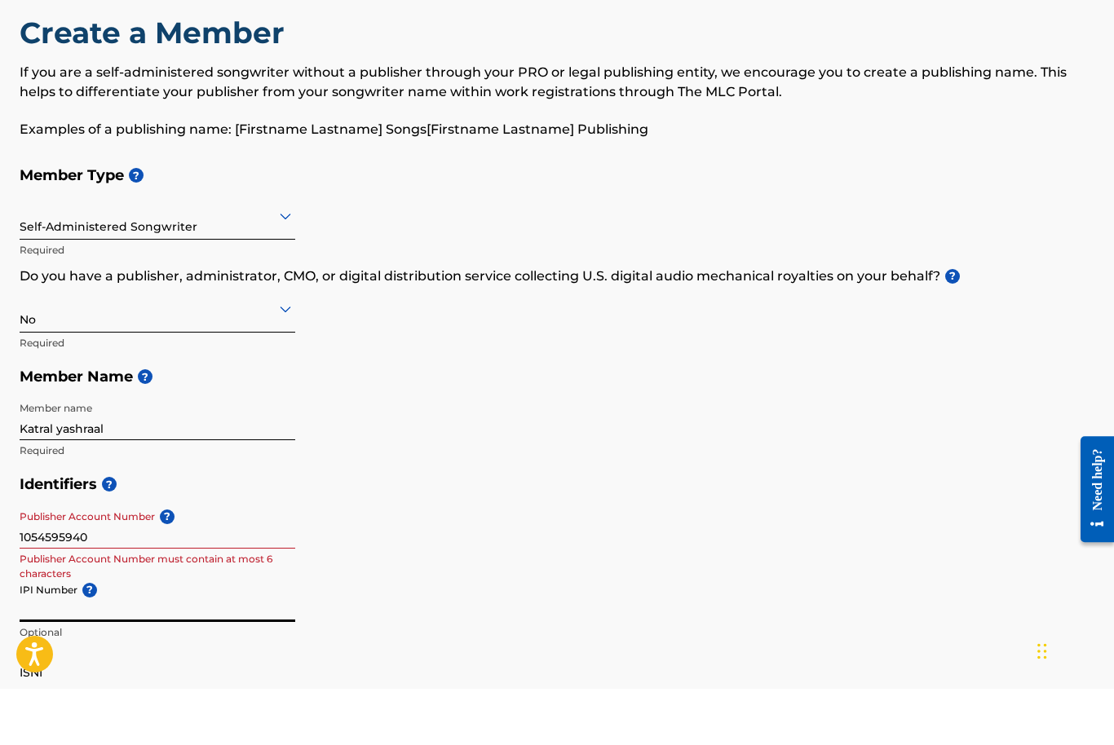
paste input "1054595940"
type input "1054595940"
click at [128, 559] on input "1054595940" at bounding box center [158, 582] width 276 height 46
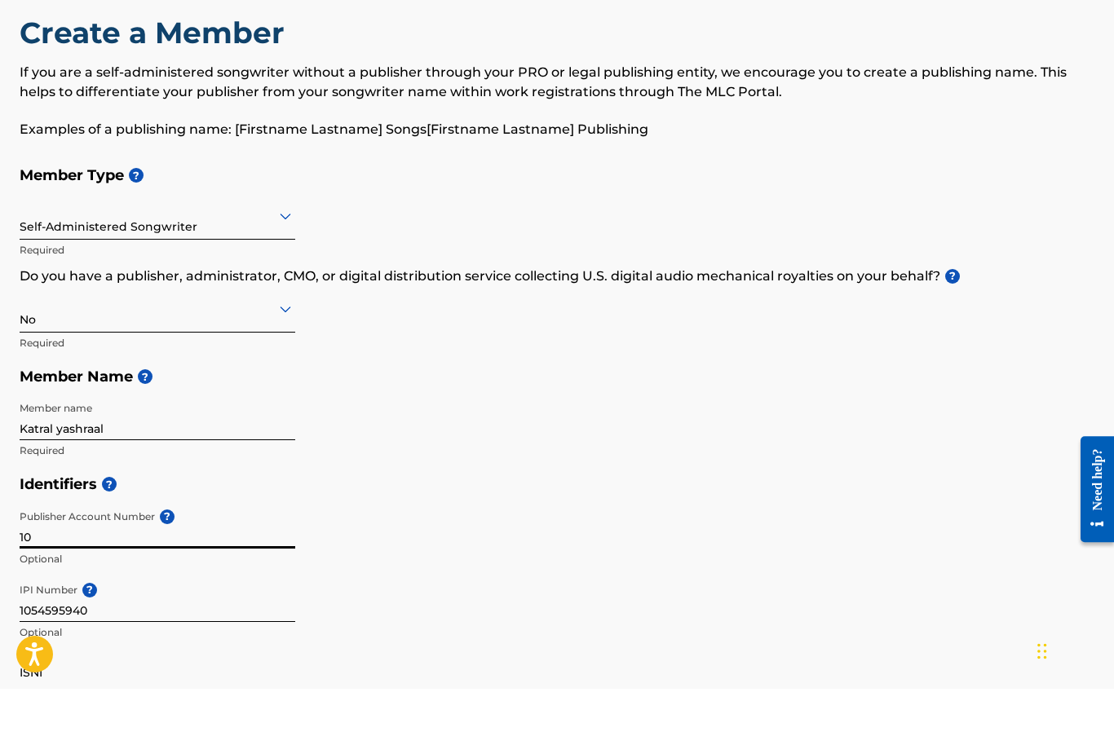
type input "1"
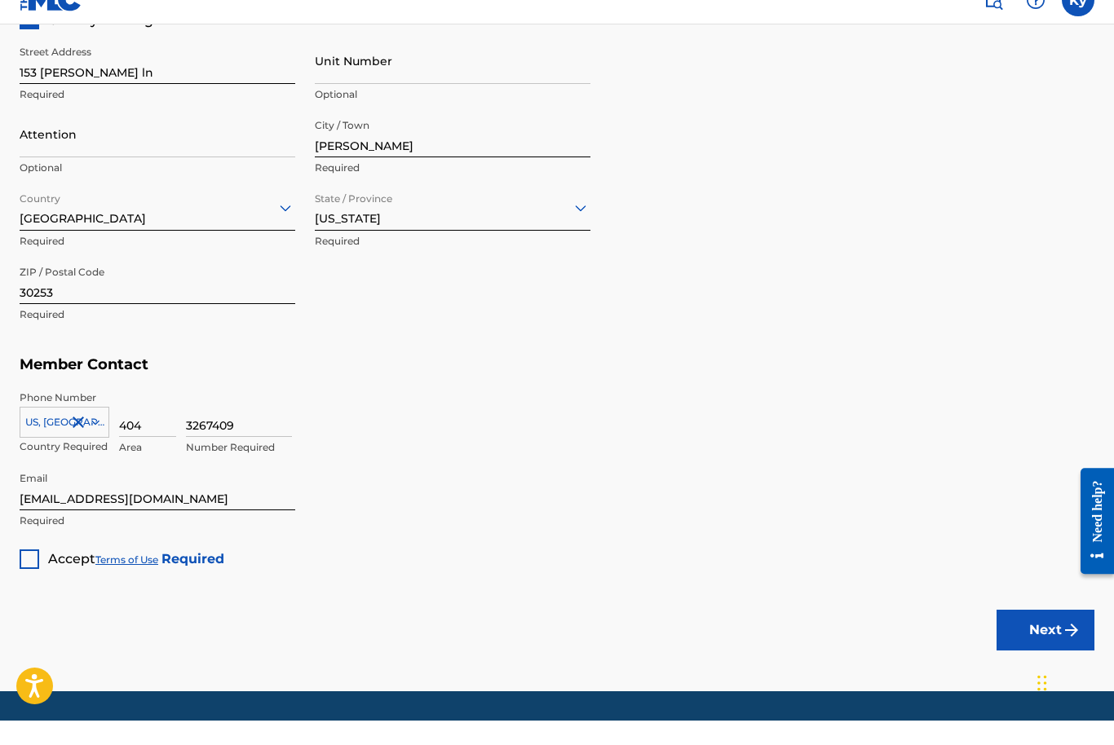
scroll to position [844, 0]
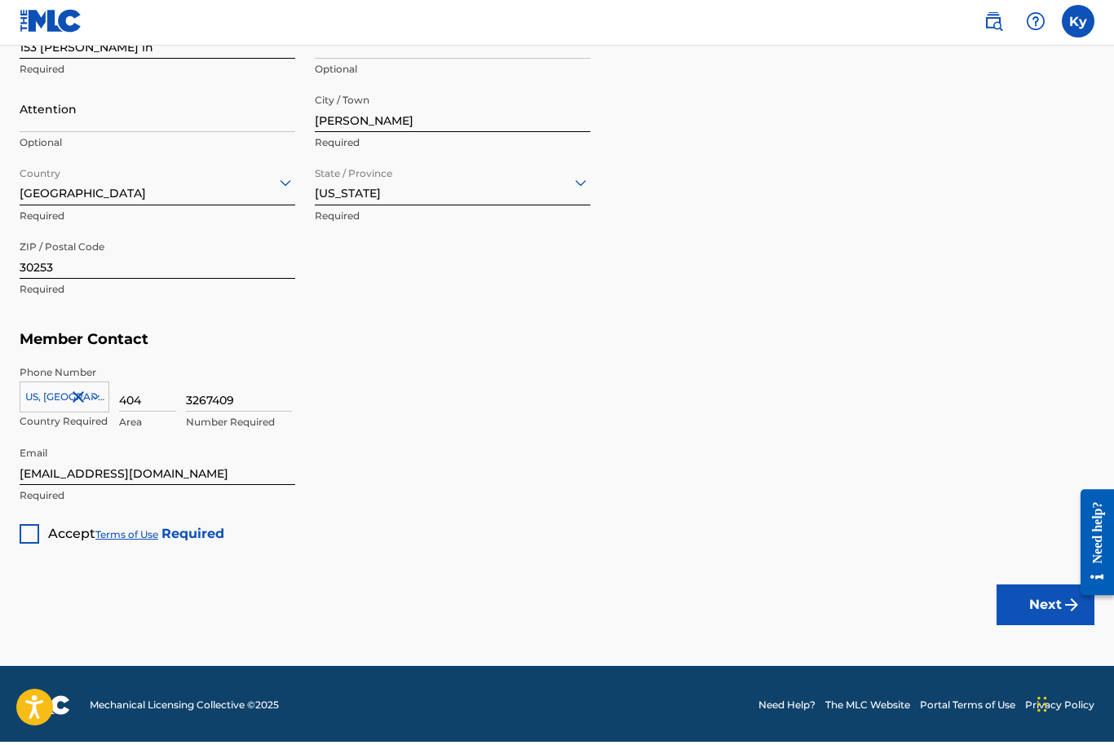
click at [31, 536] on div at bounding box center [30, 538] width 20 height 20
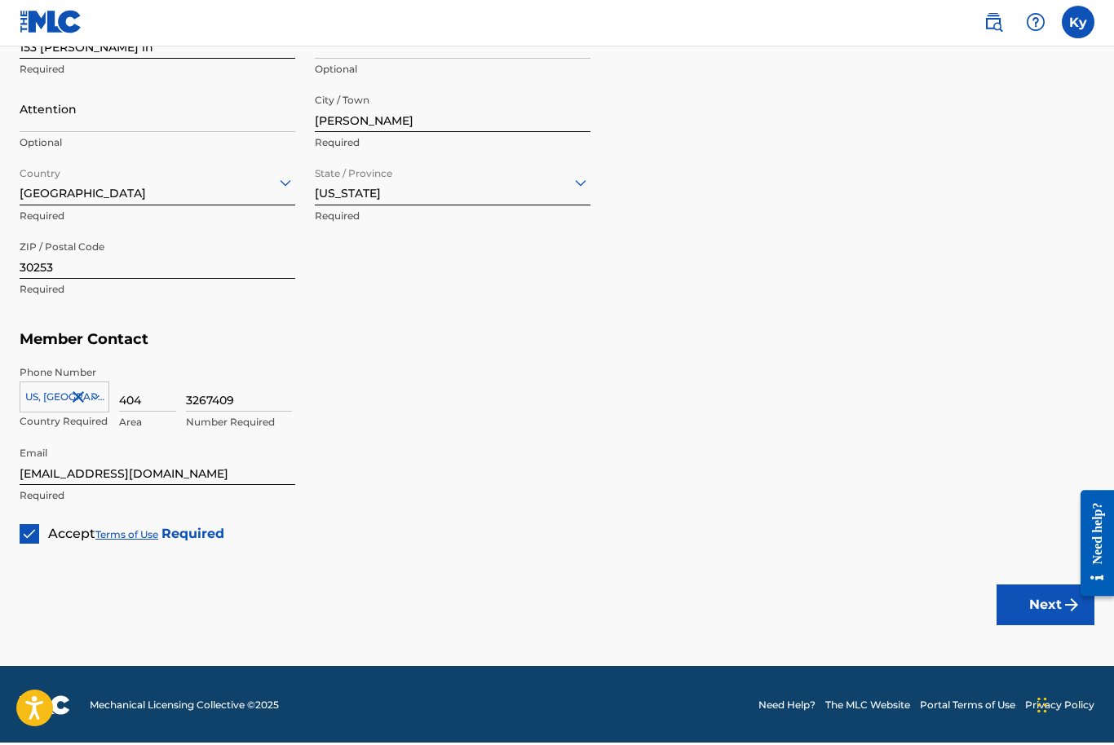
scroll to position [790, 0]
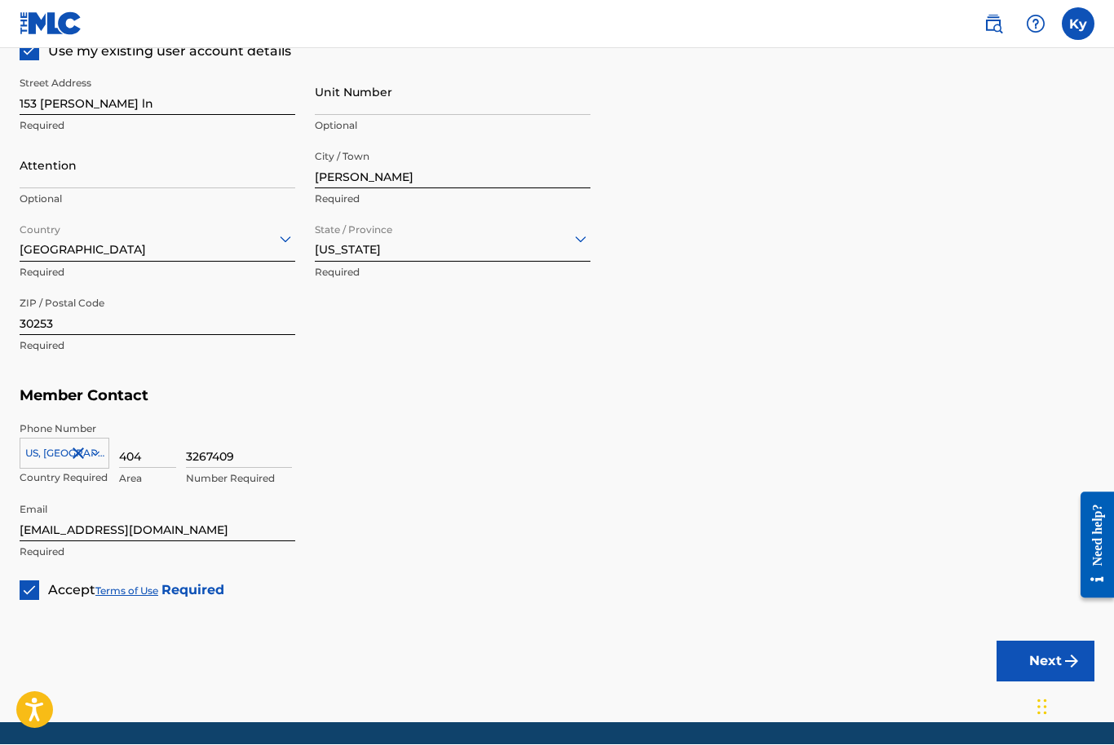
click at [1031, 655] on button "Next" at bounding box center [1046, 662] width 98 height 41
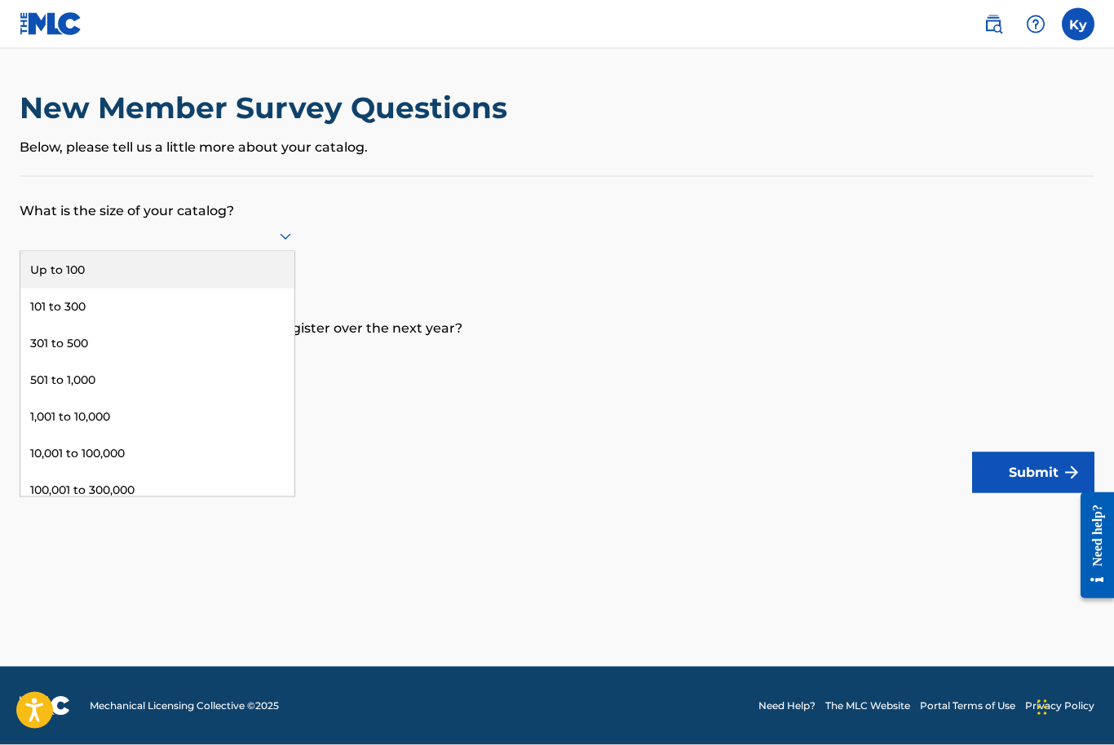
click at [241, 289] on div "Up to 100" at bounding box center [157, 270] width 274 height 37
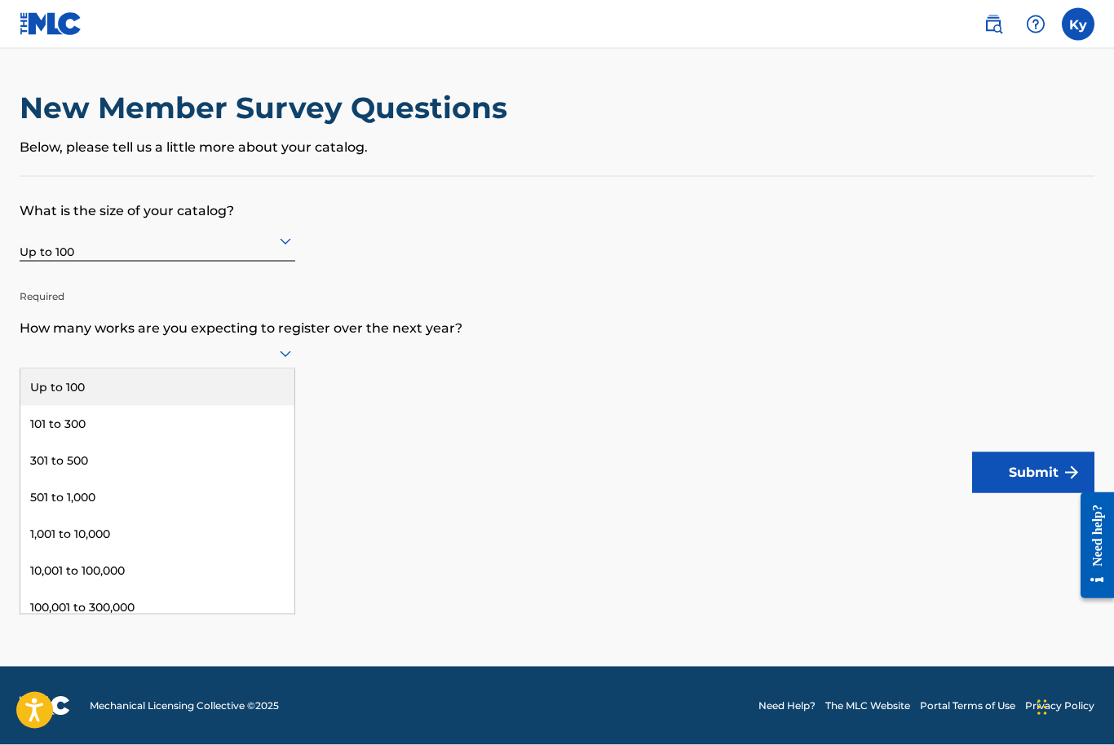
click at [229, 390] on div "Up to 100" at bounding box center [157, 387] width 274 height 37
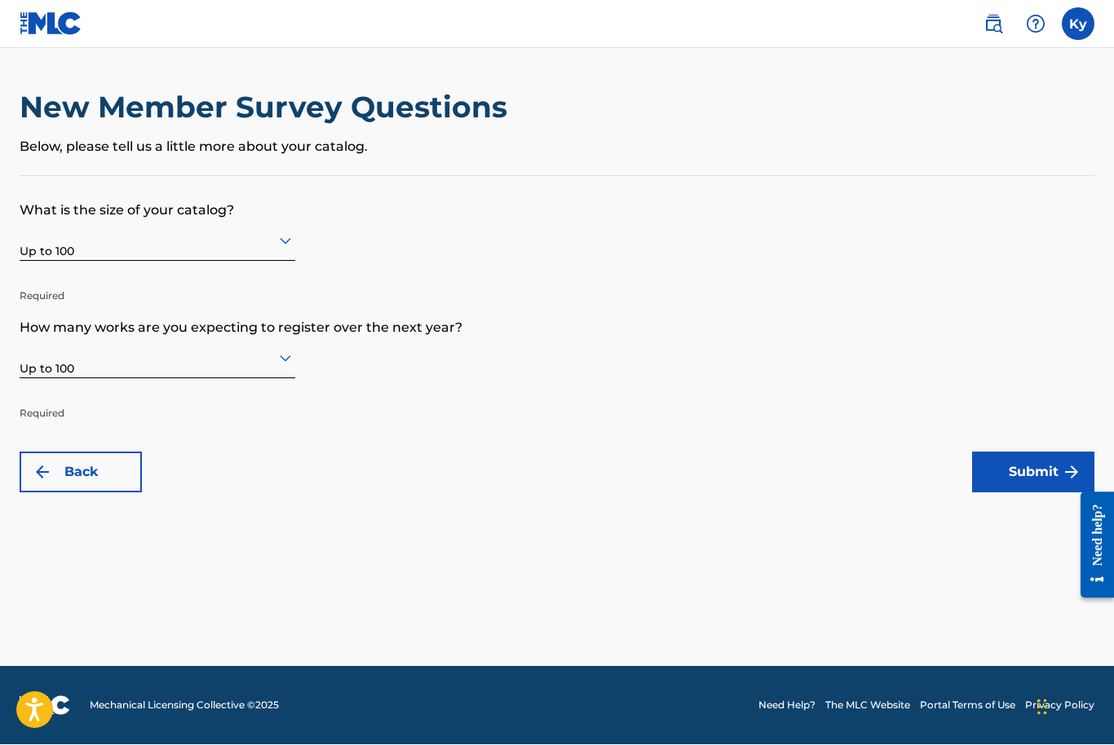
click at [1035, 471] on button "Submit" at bounding box center [1033, 473] width 122 height 41
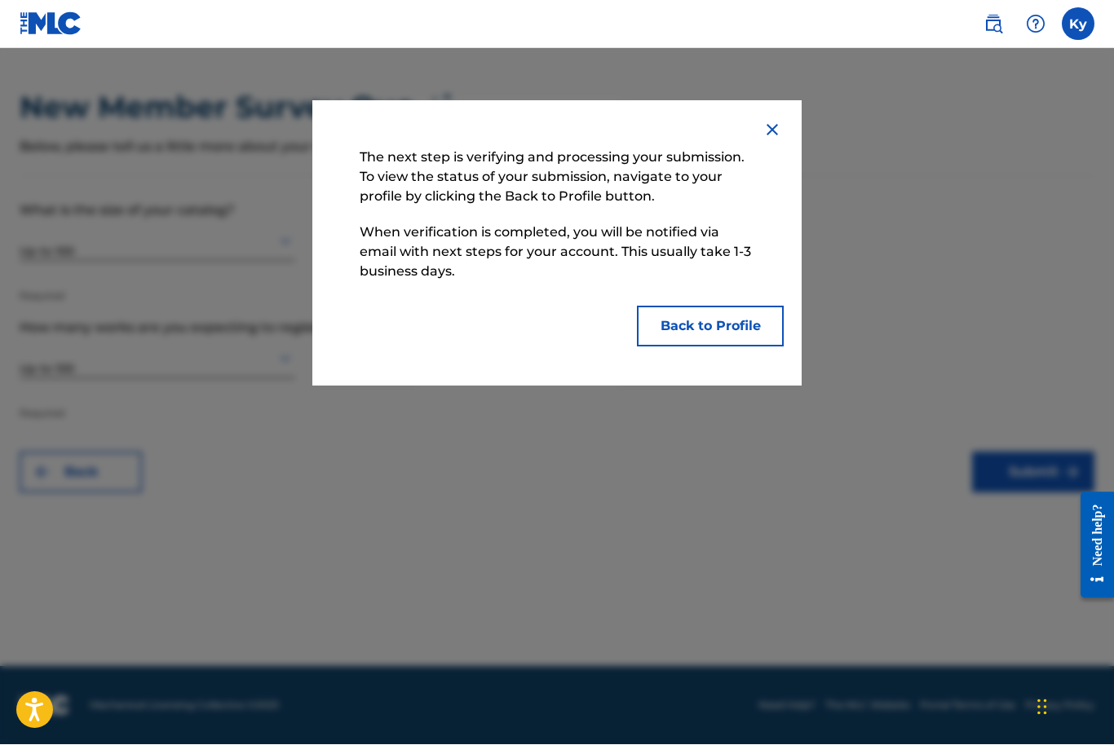
click at [710, 331] on button "Back to Profile" at bounding box center [710, 327] width 147 height 41
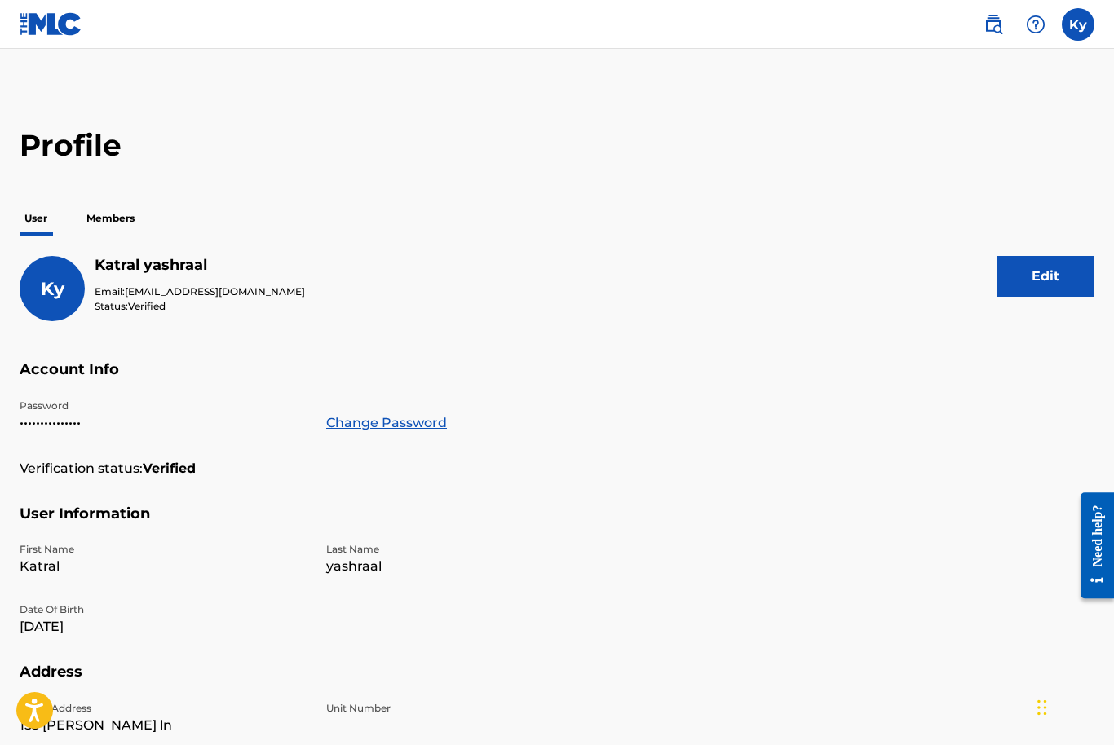
click at [99, 233] on p "Members" at bounding box center [111, 218] width 58 height 34
